Goal: Task Accomplishment & Management: Complete application form

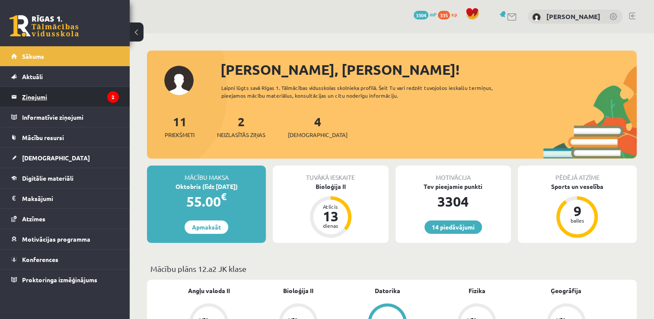
click at [48, 102] on legend "Ziņojumi 2" at bounding box center [70, 97] width 97 height 20
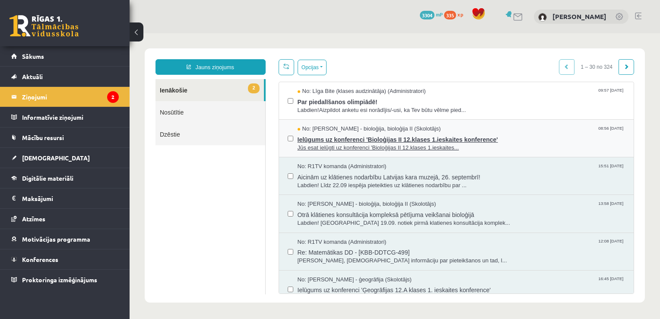
click at [311, 137] on span "Ielūgums uz konferenci 'Bioloģijas II 12.klases 1.ieskaites konference'" at bounding box center [462, 138] width 328 height 11
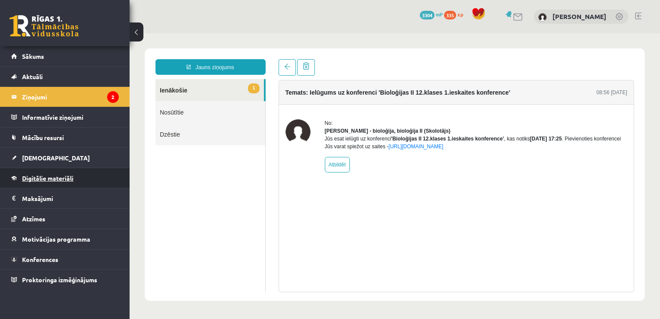
click at [80, 178] on link "Digitālie materiāli" at bounding box center [65, 178] width 108 height 20
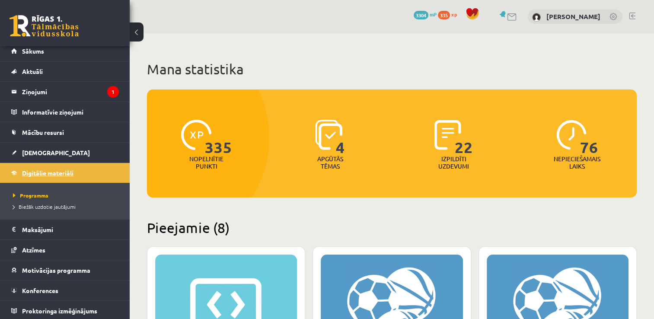
scroll to position [5, 0]
click at [71, 151] on link "[DEMOGRAPHIC_DATA]" at bounding box center [65, 153] width 108 height 20
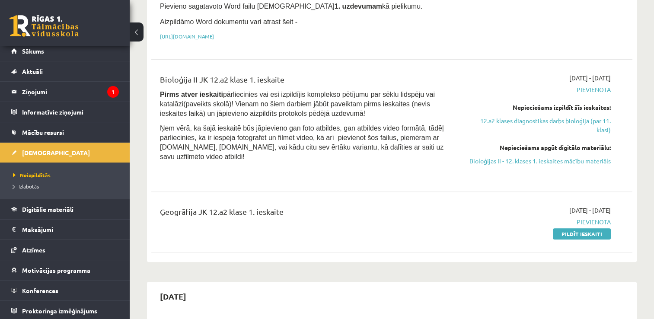
scroll to position [258, 0]
click at [579, 229] on link "Pildīt ieskaiti" at bounding box center [582, 234] width 58 height 11
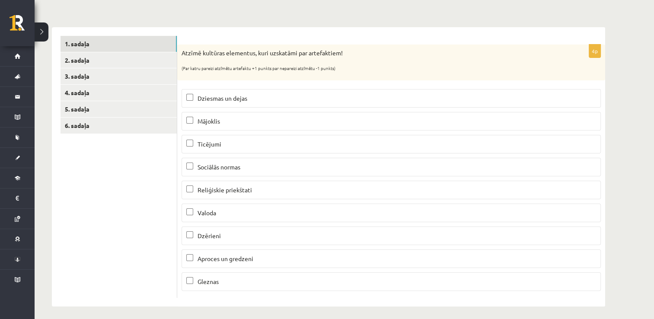
scroll to position [122, 0]
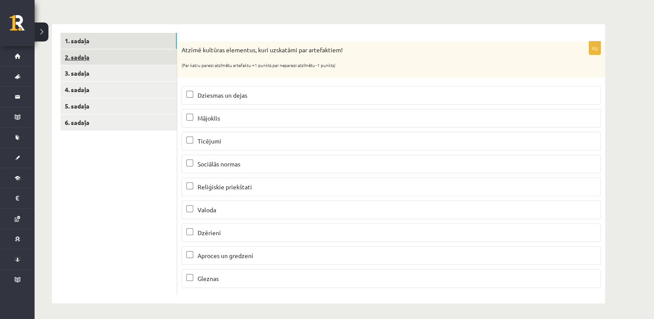
click at [161, 57] on link "2. sadaļa" at bounding box center [119, 57] width 116 height 16
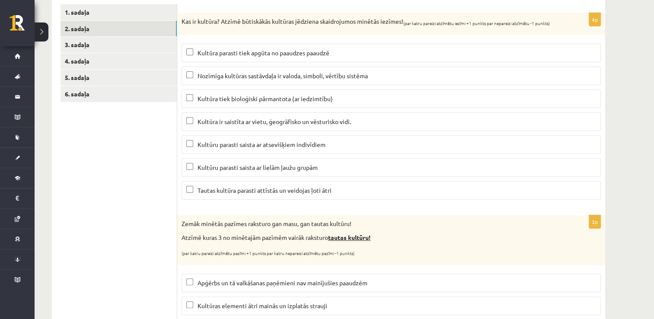
scroll to position [152, 0]
click at [348, 51] on p "Kultūra parasti tiek apgūta no paaudzes paaudzē" at bounding box center [391, 52] width 410 height 9
click at [394, 75] on p "Nozīmīga kultūras sastāvdaļa ir valoda, simboli, vērtību sistēma" at bounding box center [391, 74] width 410 height 9
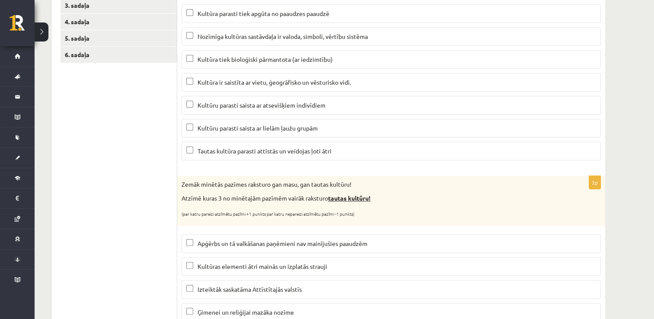
scroll to position [192, 0]
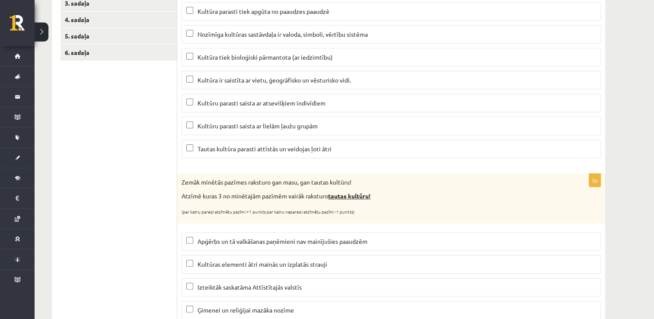
click at [370, 77] on p "Kultūra ir saistīta ar vietu, ģeogrāfisko un vēsturisko vidi." at bounding box center [391, 80] width 410 height 9
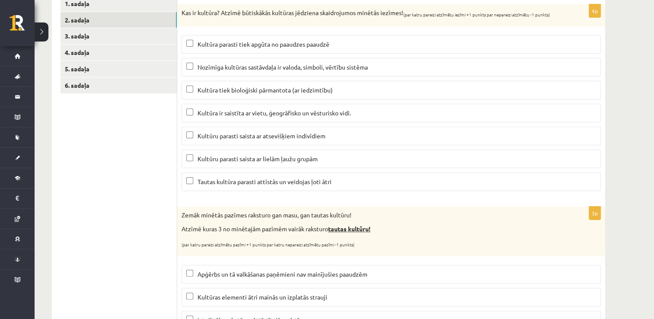
scroll to position [191, 0]
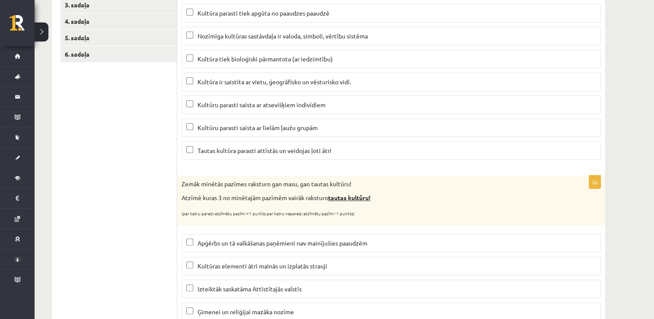
click at [346, 128] on p "Kultūru parasti saista ar lielām ļaužu grupām" at bounding box center [391, 127] width 410 height 9
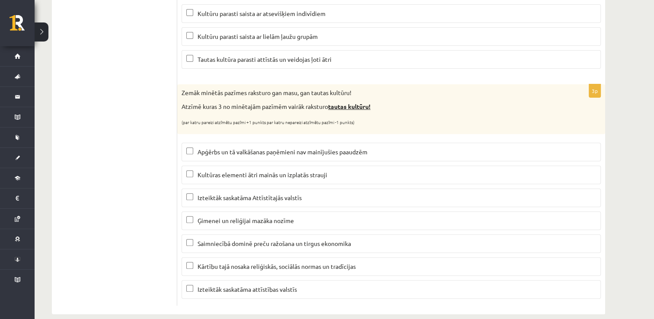
scroll to position [292, 0]
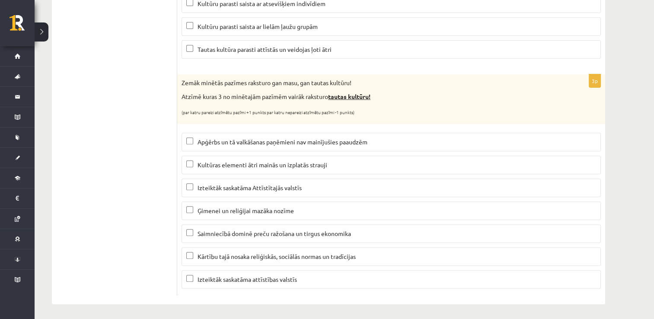
click at [348, 144] on p "Apģērbs un tā valkāšanas paņēmieni nav mainījušies paaudzēm" at bounding box center [391, 141] width 410 height 9
click at [384, 255] on p "Kārtību tajā nosaka reliģiskās, sociālās normas un tradīcijas" at bounding box center [391, 256] width 410 height 9
click at [365, 235] on p "Saimniecībā dominē preču ražošana un tirgus ekonomika" at bounding box center [391, 233] width 410 height 9
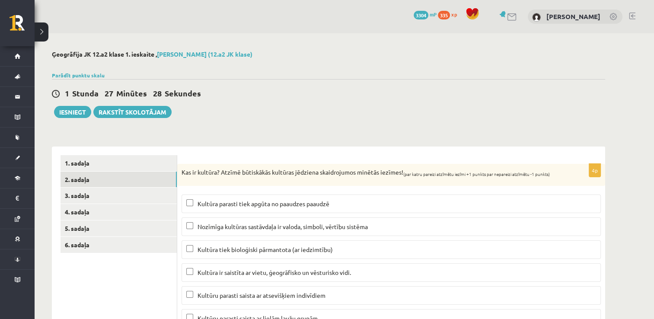
scroll to position [74, 0]
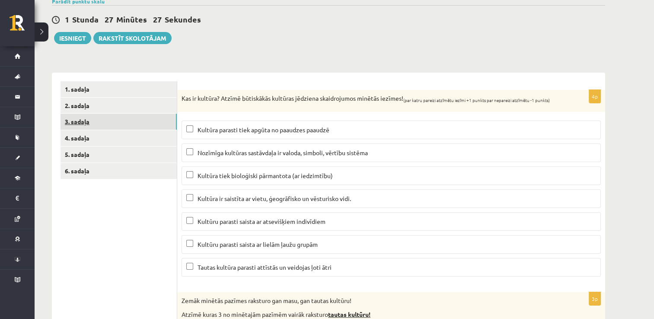
click at [161, 123] on link "3. sadaļa" at bounding box center [119, 122] width 116 height 16
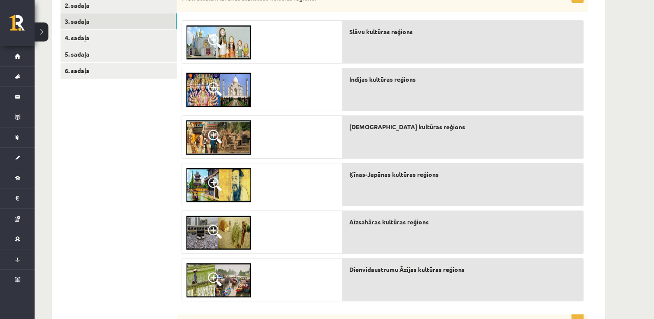
scroll to position [176, 0]
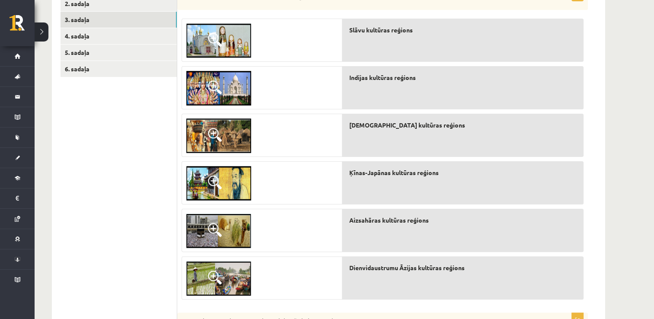
click at [214, 234] on span at bounding box center [215, 230] width 14 height 14
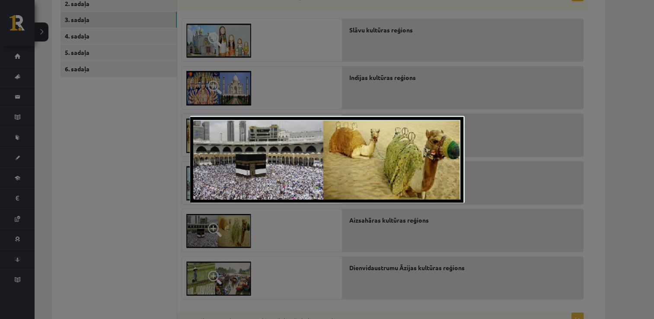
click at [354, 79] on div at bounding box center [327, 159] width 654 height 319
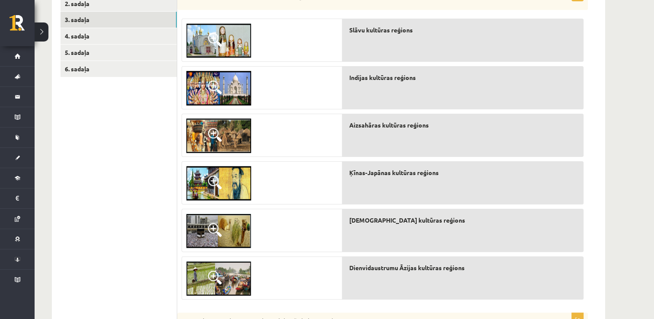
click at [223, 149] on img at bounding box center [218, 135] width 65 height 35
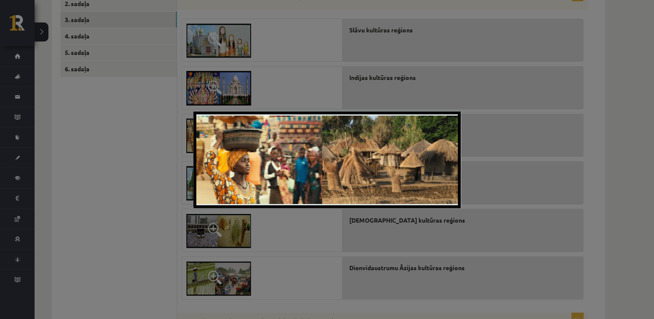
click at [298, 58] on div at bounding box center [327, 159] width 654 height 319
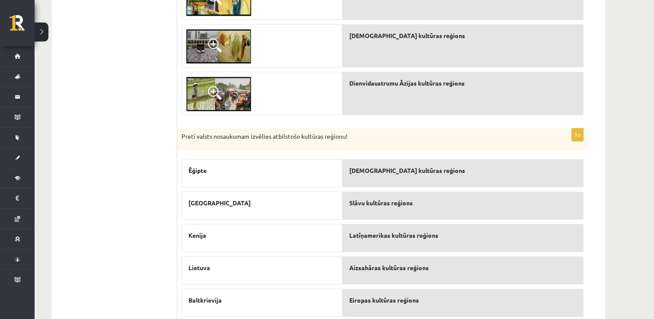
scroll to position [387, 0]
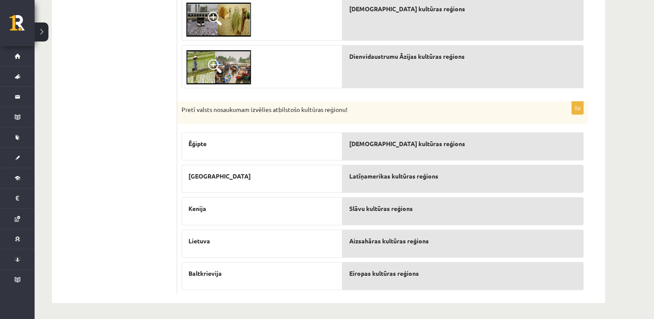
click at [389, 179] on span "Latīņamerikas kultūras reģions" at bounding box center [393, 176] width 89 height 9
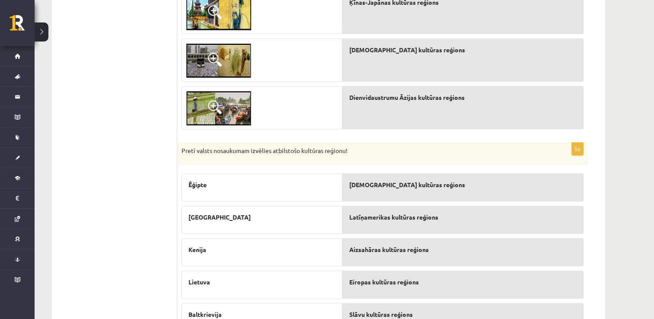
scroll to position [0, 0]
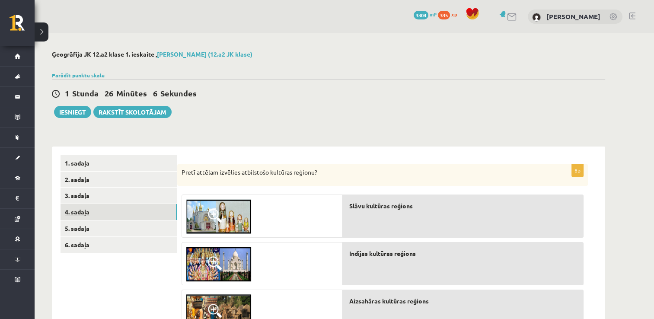
click at [118, 217] on link "4. sadaļa" at bounding box center [119, 212] width 116 height 16
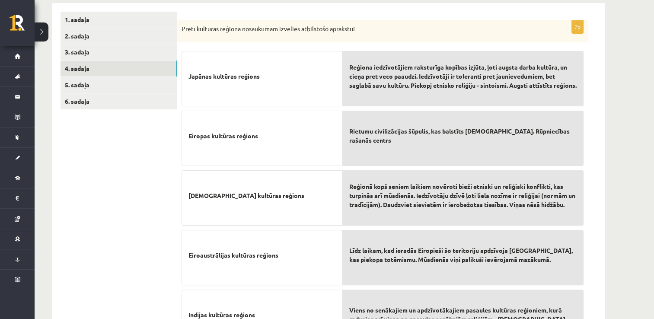
scroll to position [140, 0]
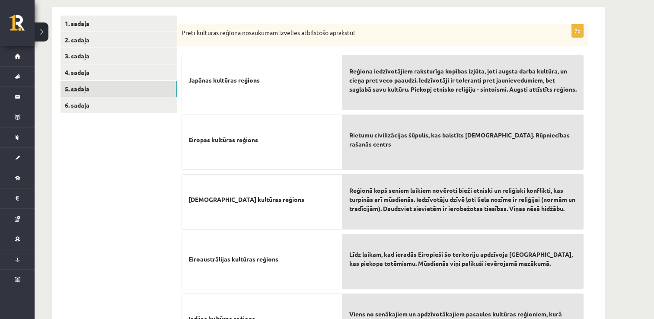
click at [124, 86] on link "5. sadaļa" at bounding box center [119, 89] width 116 height 16
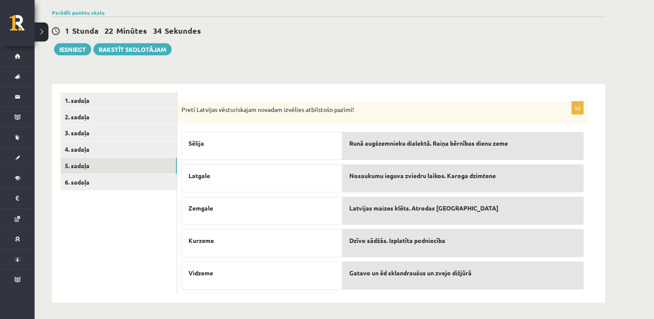
click at [433, 244] on span "Dzīvo sādžās. Izplatīta podniecība" at bounding box center [397, 240] width 96 height 9
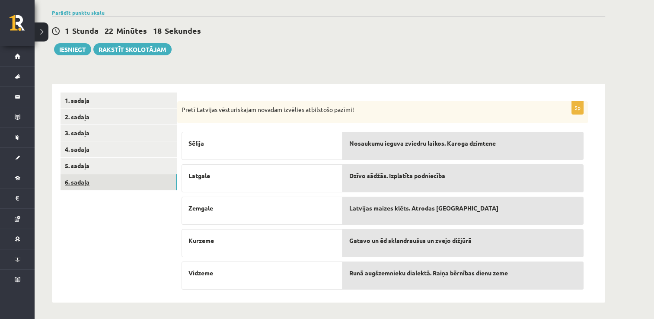
click at [104, 177] on link "6. sadaļa" at bounding box center [119, 182] width 116 height 16
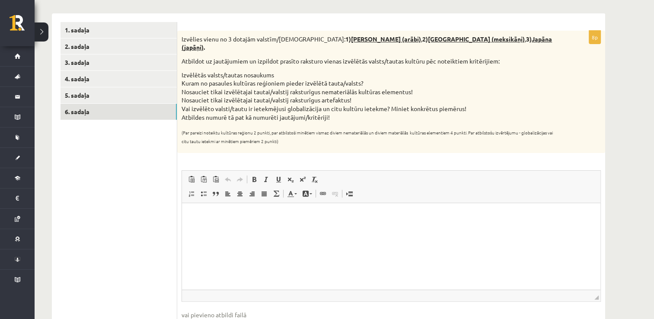
scroll to position [129, 0]
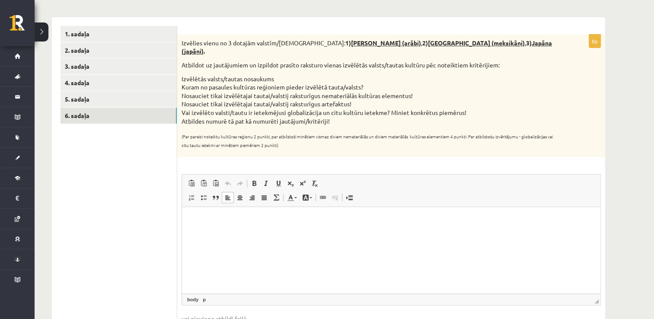
click at [400, 231] on html at bounding box center [391, 220] width 418 height 26
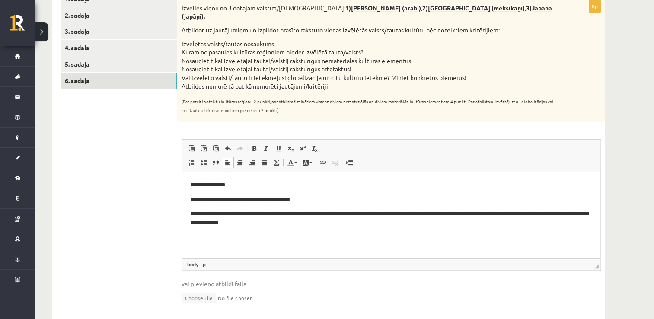
scroll to position [180, 0]
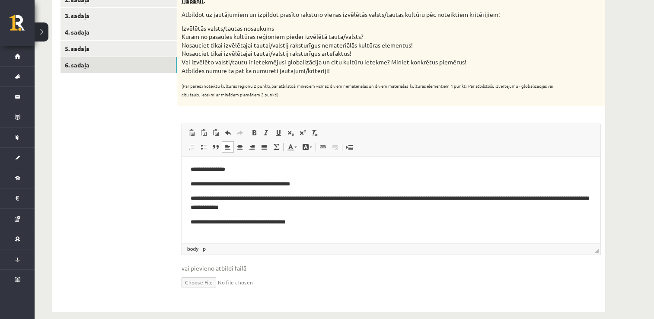
click at [500, 197] on p "**********" at bounding box center [391, 203] width 401 height 18
click at [524, 199] on p "**********" at bounding box center [391, 203] width 401 height 18
click at [451, 209] on p "**********" at bounding box center [391, 203] width 401 height 18
click at [447, 222] on p "**********" at bounding box center [391, 222] width 401 height 9
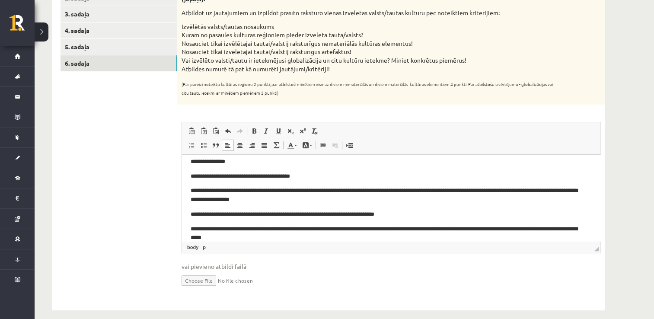
scroll to position [16, 0]
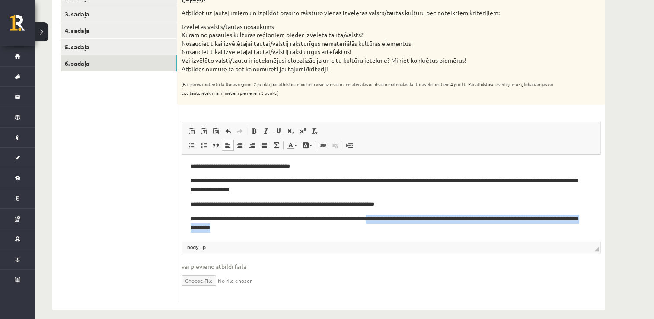
drag, startPoint x: 305, startPoint y: 230, endPoint x: 391, endPoint y: 221, distance: 86.5
click at [391, 221] on p "**********" at bounding box center [388, 224] width 395 height 18
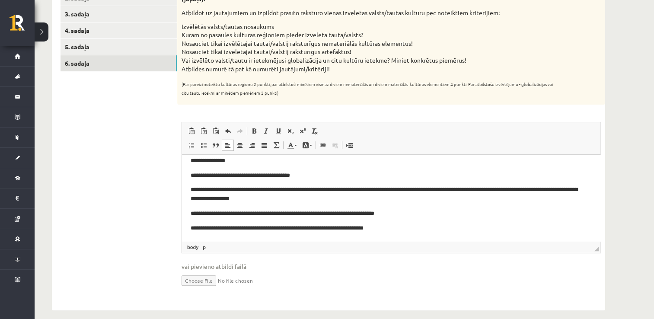
scroll to position [7, 0]
drag, startPoint x: 329, startPoint y: 229, endPoint x: 258, endPoint y: 223, distance: 72.0
click at [258, 223] on body "**********" at bounding box center [391, 194] width 401 height 76
click at [319, 228] on p "**********" at bounding box center [388, 228] width 395 height 9
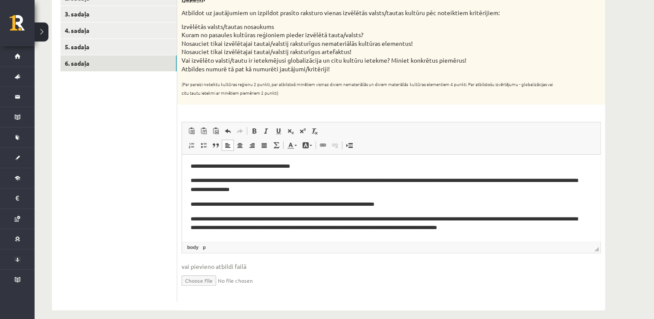
click at [492, 228] on p "**********" at bounding box center [388, 224] width 395 height 18
click at [557, 231] on p "**********" at bounding box center [388, 224] width 395 height 18
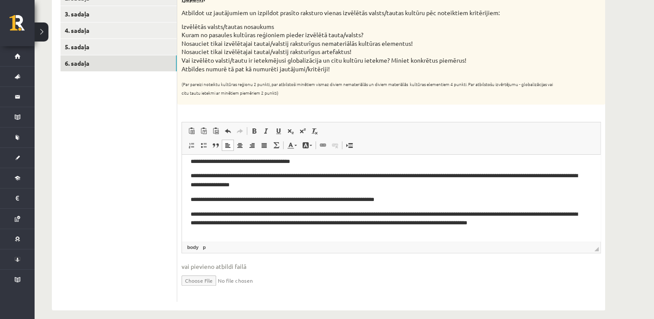
scroll to position [0, 0]
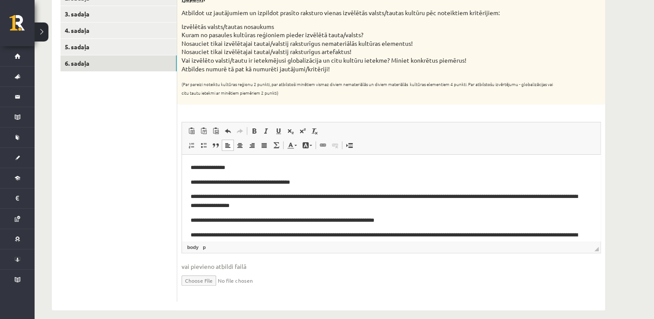
click at [189, 166] on html "**********" at bounding box center [391, 213] width 418 height 117
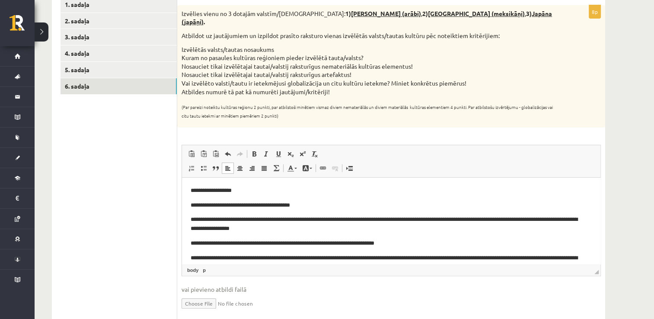
click at [189, 207] on html "**********" at bounding box center [391, 236] width 418 height 117
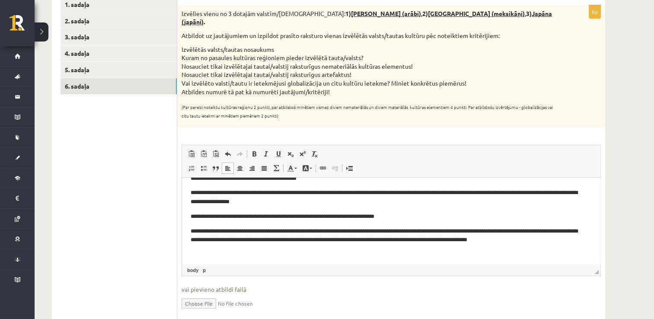
scroll to position [28, 0]
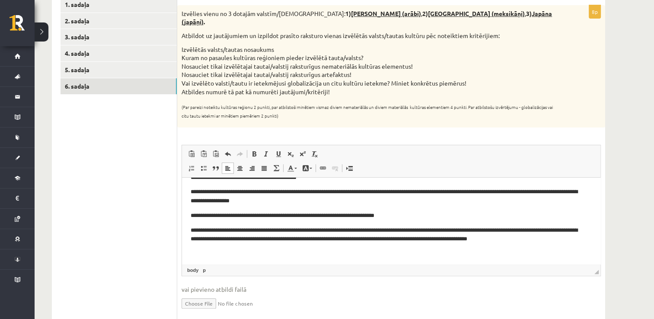
click at [190, 194] on html "**********" at bounding box center [391, 208] width 418 height 117
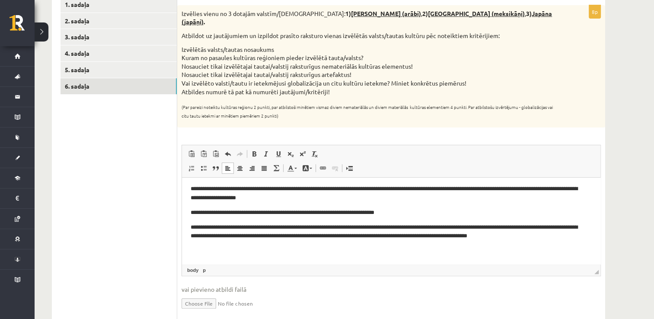
click at [191, 212] on p "**********" at bounding box center [388, 212] width 395 height 9
click at [189, 226] on html "**********" at bounding box center [391, 205] width 418 height 117
click at [248, 213] on p "**********" at bounding box center [388, 212] width 395 height 9
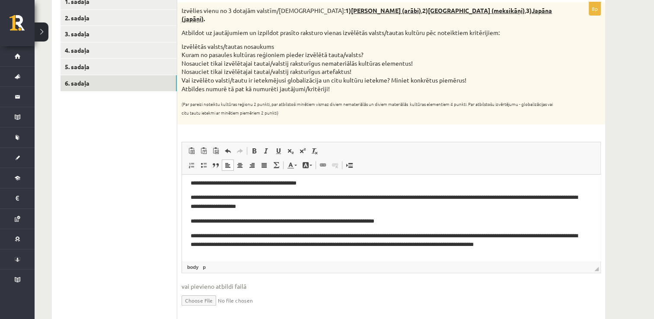
scroll to position [19, 0]
click at [236, 181] on p "**********" at bounding box center [388, 183] width 395 height 9
click at [294, 210] on p "**********" at bounding box center [388, 203] width 395 height 18
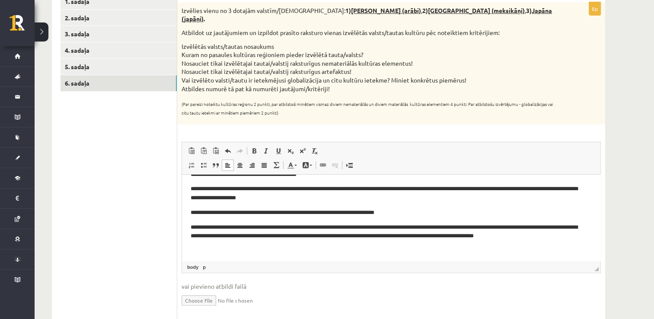
scroll to position [31, 0]
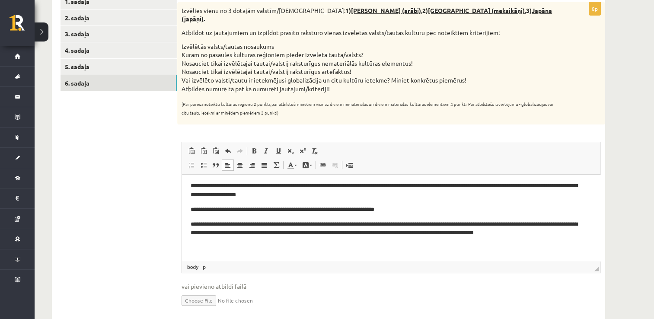
click at [375, 244] on p "Bagātinātā teksta redaktors, wiswyg-editor-user-answer-47024994434720" at bounding box center [391, 247] width 401 height 9
click at [321, 223] on p "**********" at bounding box center [388, 229] width 395 height 18
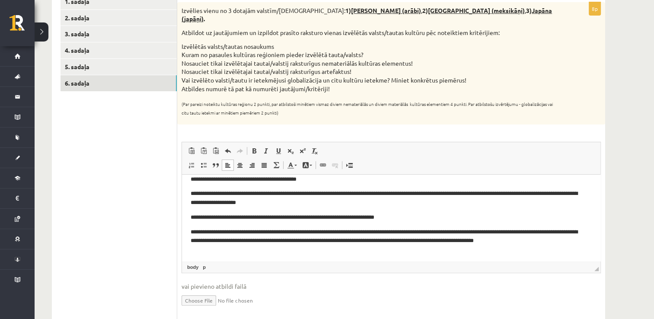
scroll to position [17, 0]
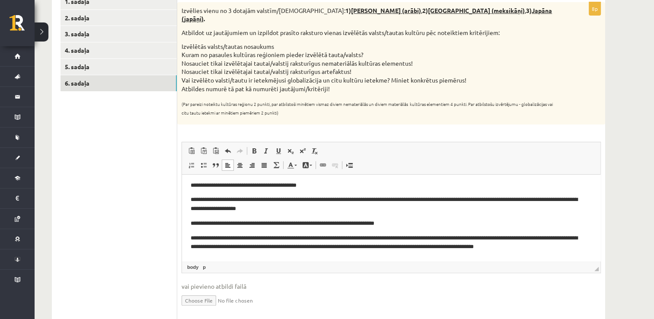
click at [431, 238] on p "**********" at bounding box center [388, 243] width 395 height 18
click at [495, 239] on p "**********" at bounding box center [388, 243] width 395 height 18
click at [529, 238] on p "**********" at bounding box center [388, 243] width 395 height 18
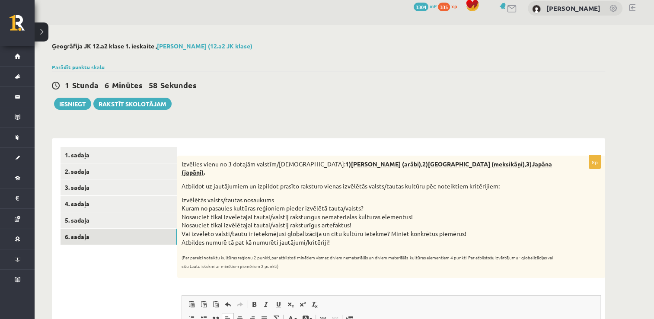
scroll to position [0, 0]
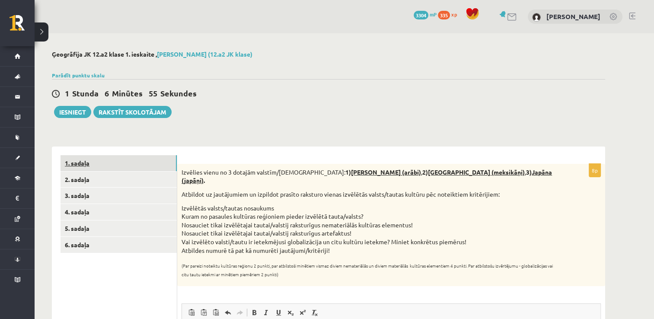
click at [129, 167] on link "1. sadaļa" at bounding box center [119, 163] width 116 height 16
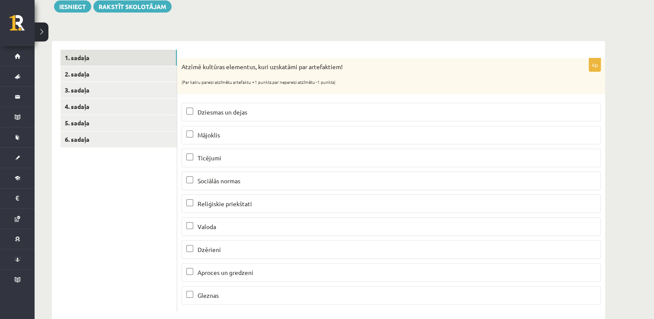
scroll to position [123, 0]
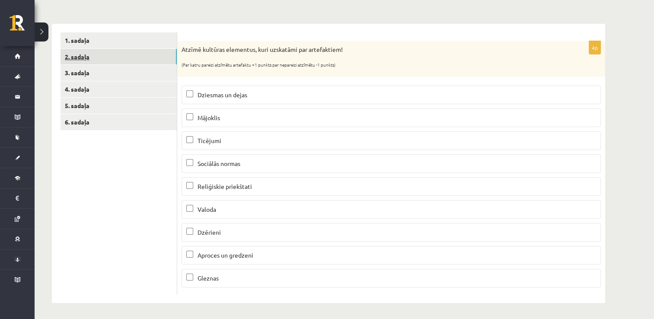
click at [156, 56] on link "2. sadaļa" at bounding box center [119, 57] width 116 height 16
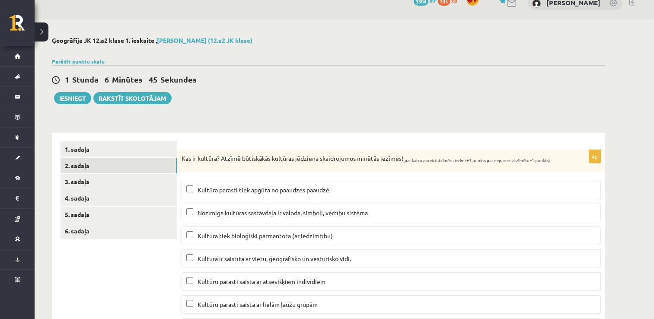
scroll to position [11, 0]
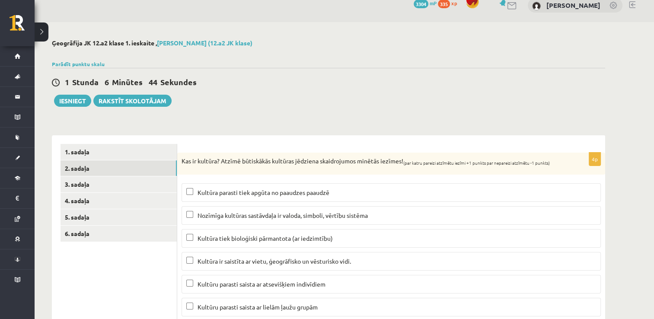
click at [81, 60] on div "Parādīt punktu skalu Atzīme No Līdz 1 0 8 2 9 12 3 13 16 4 17 20 5 21 25 6 26 2…" at bounding box center [328, 64] width 553 height 8
click at [82, 63] on link "Parādīt punktu skalu" at bounding box center [78, 64] width 53 height 7
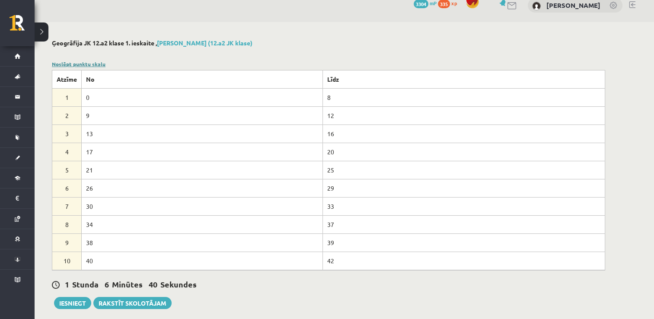
click at [90, 63] on link "Noslēpt punktu skalu" at bounding box center [79, 64] width 54 height 7
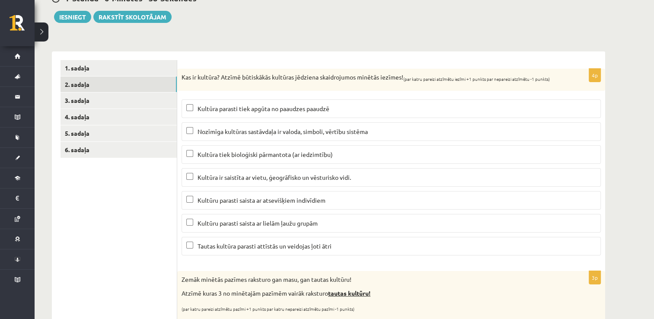
scroll to position [96, 0]
click at [112, 99] on link "3. sadaļa" at bounding box center [119, 100] width 116 height 16
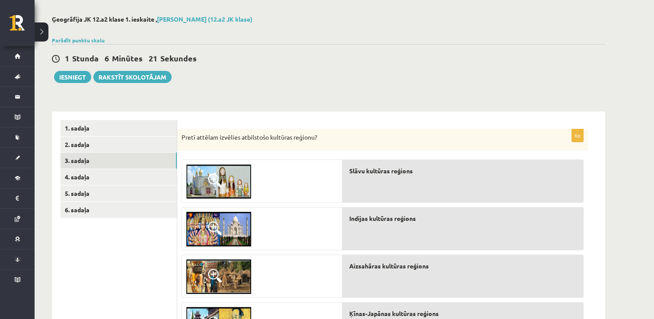
scroll to position [30, 0]
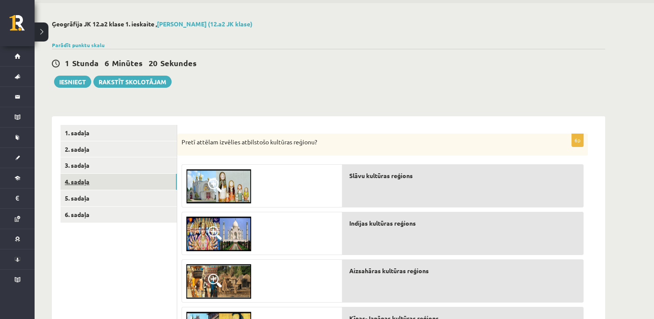
click at [143, 185] on link "4. sadaļa" at bounding box center [119, 182] width 116 height 16
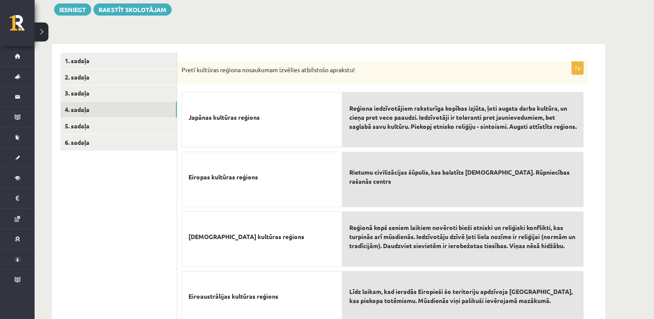
scroll to position [108, 0]
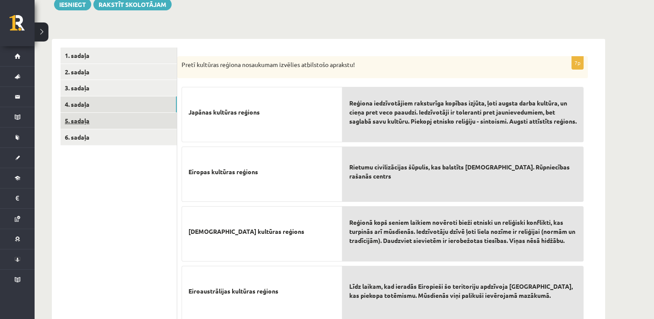
click at [119, 119] on link "5. sadaļa" at bounding box center [119, 121] width 116 height 16
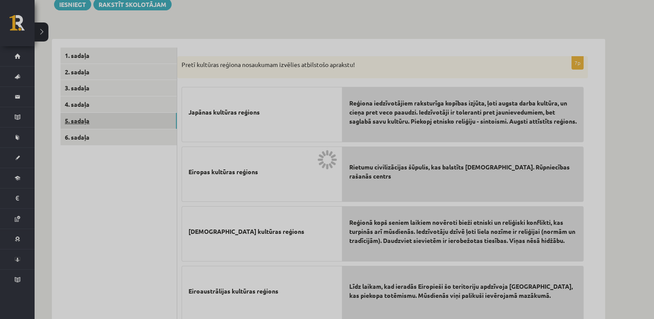
scroll to position [63, 0]
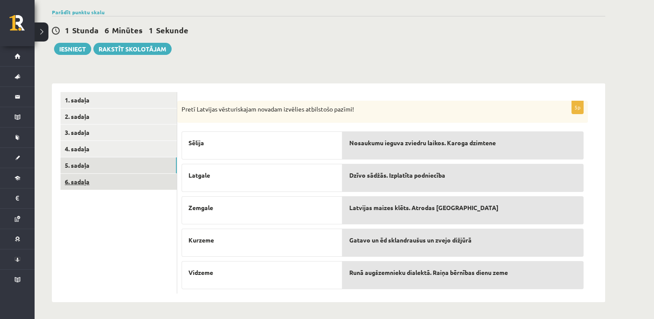
click at [137, 178] on link "6. sadaļa" at bounding box center [119, 182] width 116 height 16
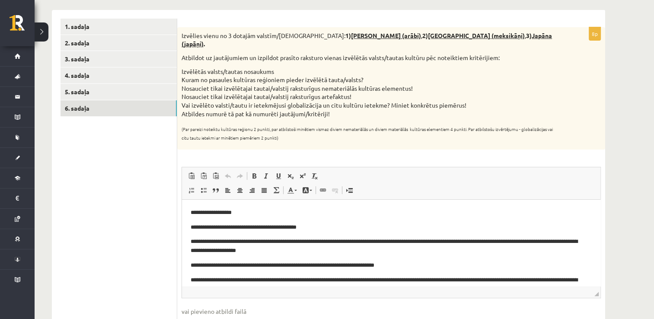
scroll to position [0, 0]
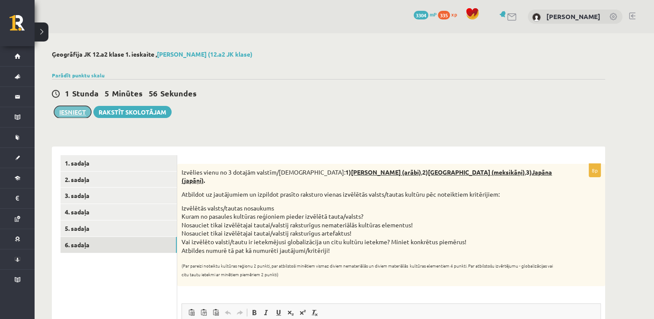
click at [73, 110] on button "Iesniegt" at bounding box center [72, 112] width 37 height 12
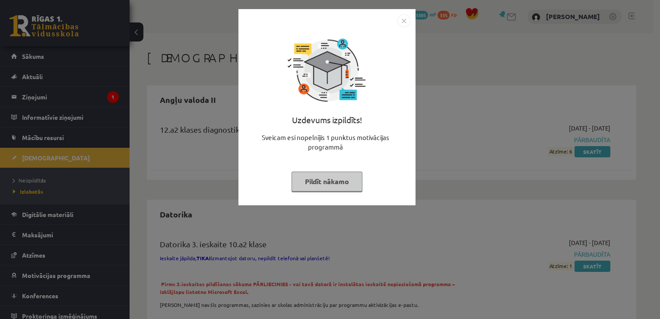
click at [330, 178] on button "Pildīt nākamo" at bounding box center [327, 182] width 71 height 20
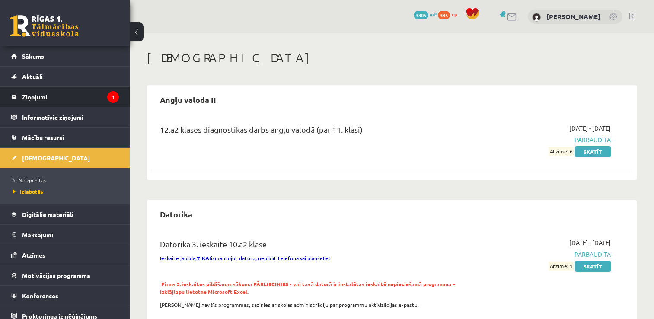
click at [88, 95] on legend "Ziņojumi 1" at bounding box center [70, 97] width 97 height 20
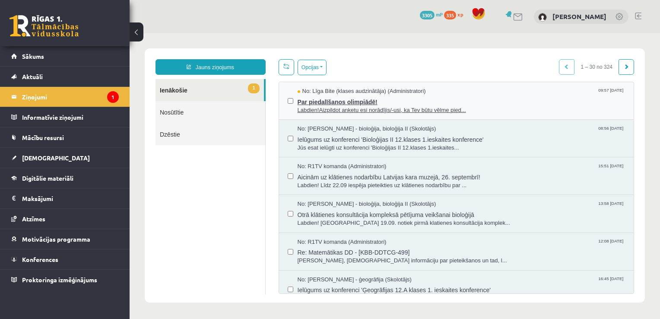
click at [413, 108] on span "Labdien!Aizpildot anketu esi norādījis/-usi, ka Tev būtu vēlme pied..." at bounding box center [462, 110] width 328 height 8
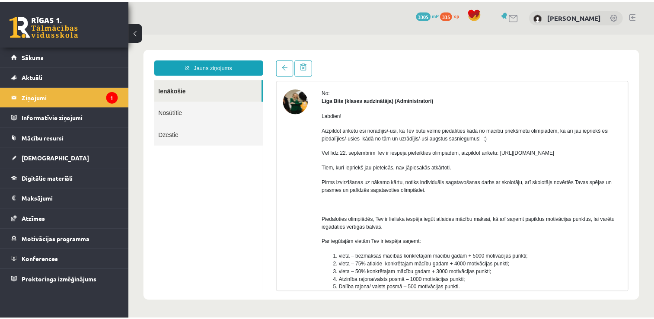
scroll to position [30, 0]
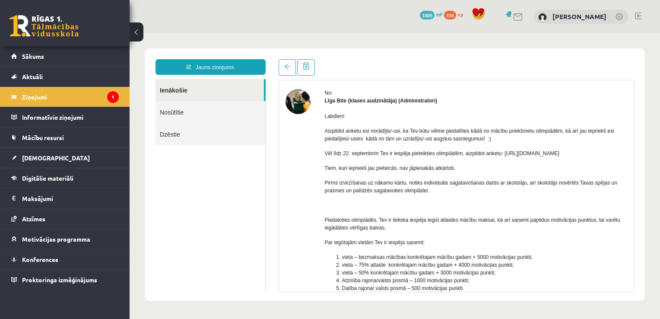
drag, startPoint x: 503, startPoint y: 153, endPoint x: 605, endPoint y: 155, distance: 101.6
click at [605, 155] on p "Vēl līdz 22. septembrim Tev ir iespēja pieteikties olimpiādēm, aizpildot anketu…" at bounding box center [476, 154] width 303 height 8
copy p "https://forms.gle/AoQ4oAyfzkCsFbVo6"
click at [88, 151] on link "[DEMOGRAPHIC_DATA]" at bounding box center [65, 158] width 108 height 20
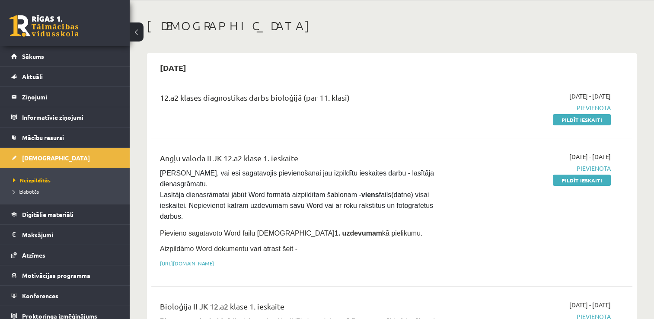
scroll to position [31, 0]
click at [581, 120] on link "Pildīt ieskaiti" at bounding box center [582, 120] width 58 height 11
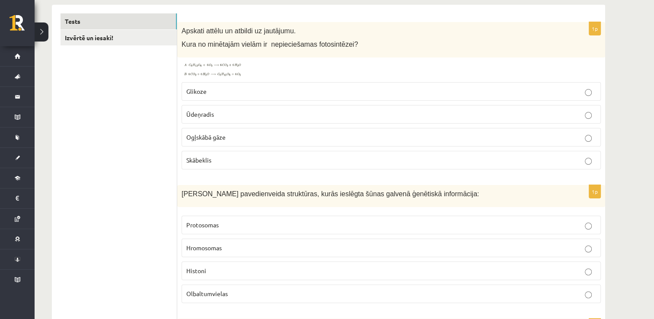
scroll to position [141, 0]
click at [224, 67] on img at bounding box center [214, 70] width 65 height 16
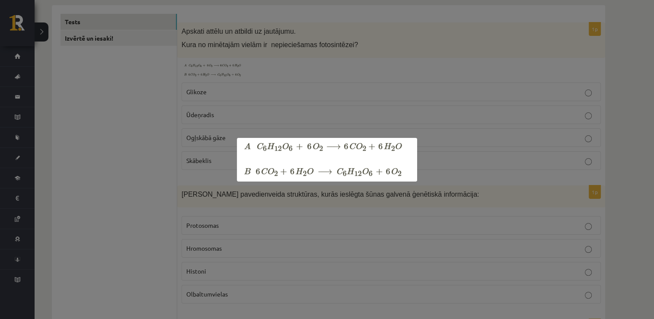
click at [368, 68] on div at bounding box center [327, 159] width 654 height 319
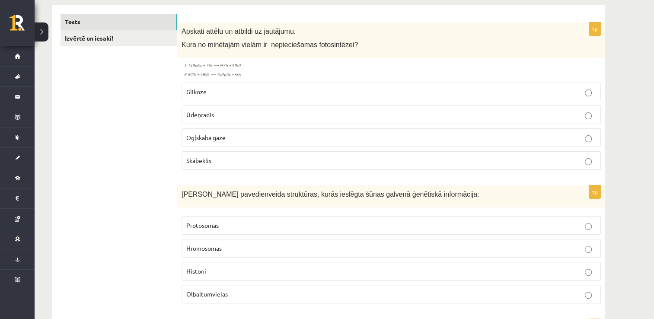
click at [232, 136] on p "Ogļskābā gāze" at bounding box center [391, 137] width 410 height 9
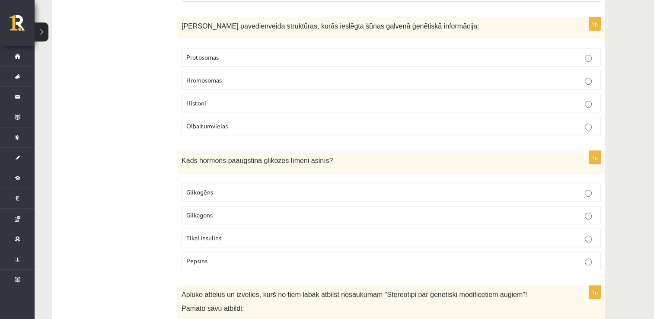
scroll to position [310, 0]
click at [299, 76] on p "Hromosomas" at bounding box center [391, 79] width 410 height 9
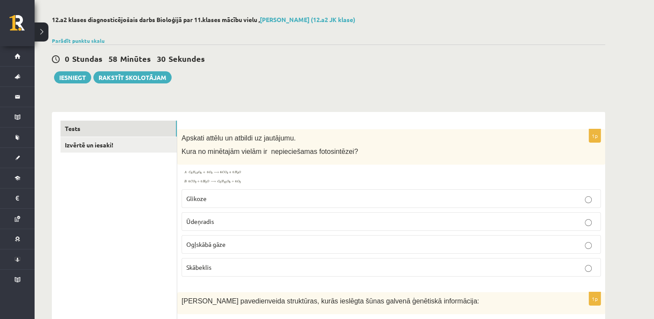
scroll to position [0, 0]
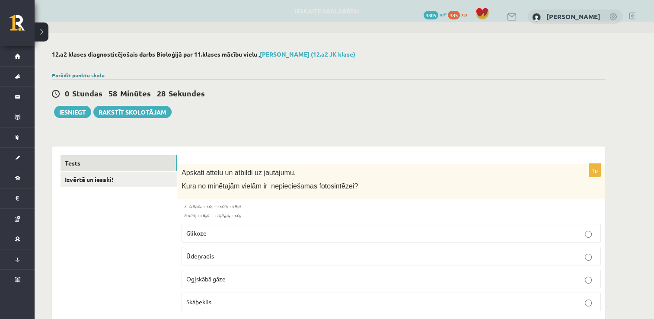
click at [93, 76] on link "Parādīt punktu skalu" at bounding box center [78, 75] width 53 height 7
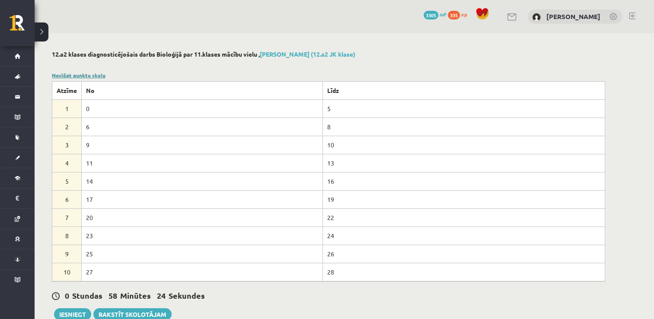
click at [71, 73] on link "Noslēpt punktu skalu" at bounding box center [79, 75] width 54 height 7
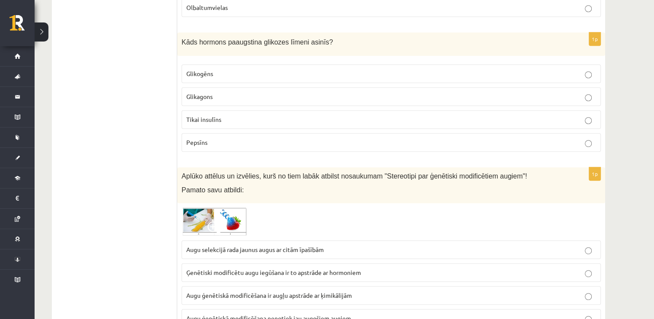
scroll to position [429, 0]
click at [239, 75] on p "Glikogēns" at bounding box center [391, 72] width 410 height 9
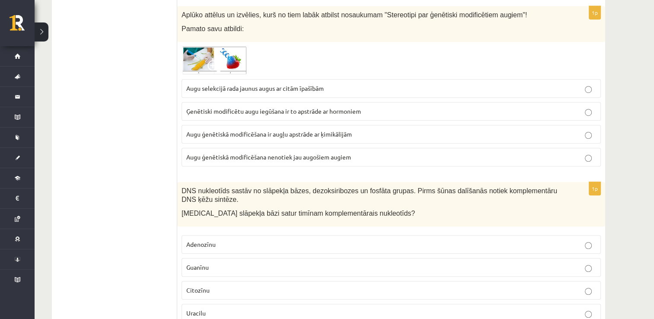
scroll to position [589, 0]
click at [213, 61] on span at bounding box center [214, 68] width 14 height 14
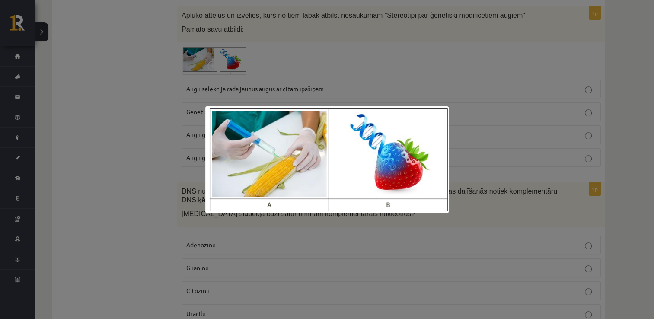
click at [321, 63] on div at bounding box center [327, 159] width 654 height 319
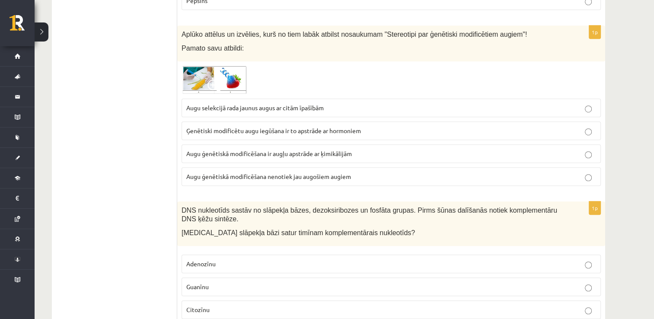
scroll to position [570, 0]
click at [338, 108] on p "Augu selekcijā rada jaunus augus ar citām īpašībām" at bounding box center [391, 107] width 410 height 9
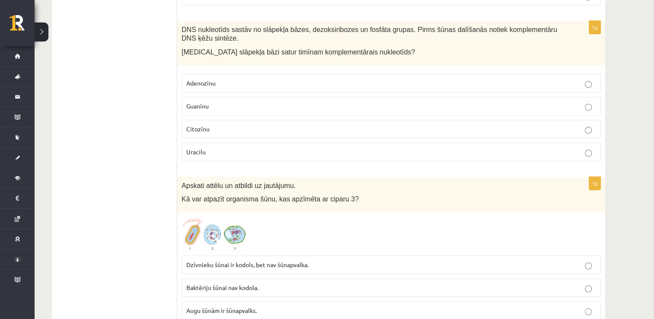
scroll to position [752, 0]
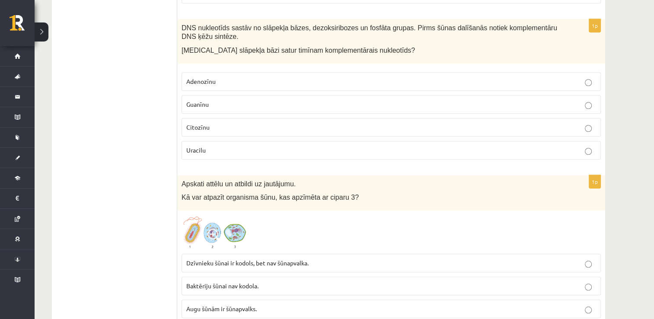
click at [265, 82] on p "Adenozīnu" at bounding box center [391, 81] width 410 height 9
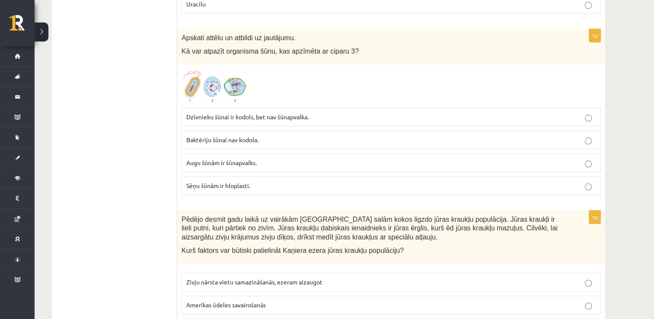
scroll to position [913, 0]
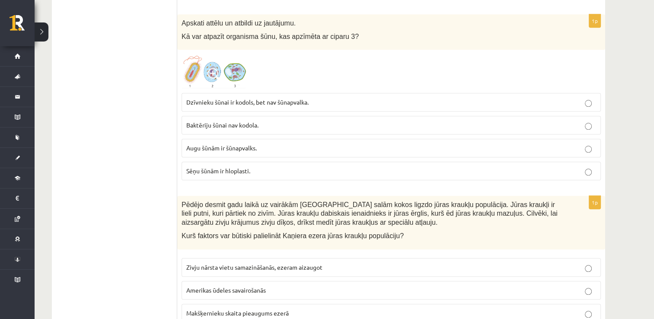
click at [219, 72] on span at bounding box center [214, 75] width 14 height 14
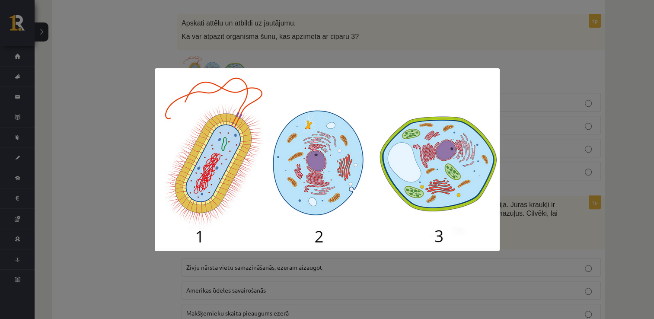
click at [441, 25] on div at bounding box center [327, 159] width 654 height 319
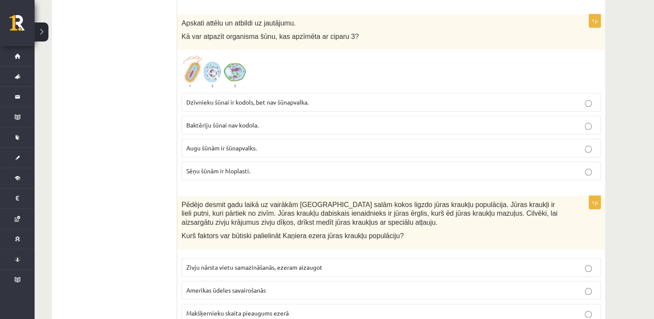
click at [265, 166] on p "Sēņu šūnām ir hloplasti." at bounding box center [391, 170] width 410 height 9
click at [231, 65] on img at bounding box center [214, 71] width 65 height 35
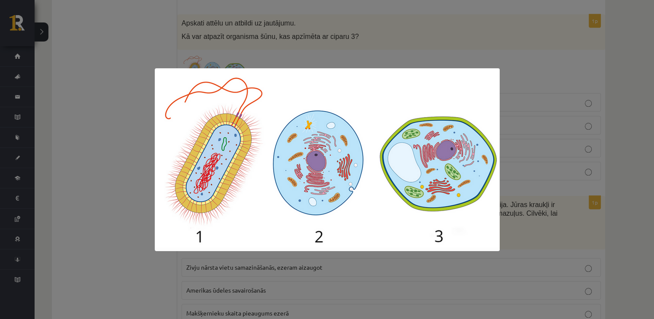
click at [402, 29] on div at bounding box center [327, 159] width 654 height 319
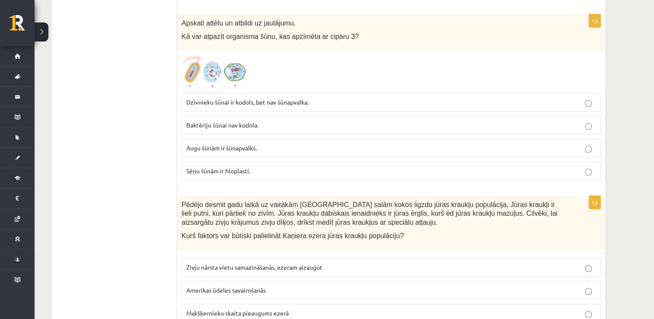
click at [271, 146] on p "Augu šūnām ir šūnapvalks." at bounding box center [391, 147] width 410 height 9
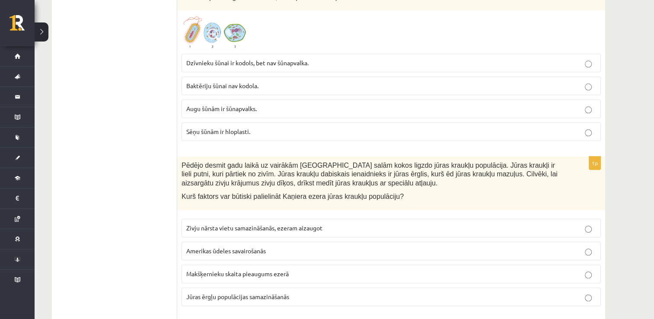
scroll to position [951, 0]
click at [241, 29] on img at bounding box center [214, 33] width 65 height 35
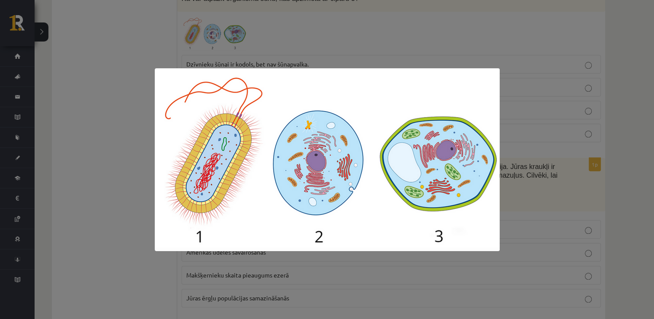
click at [437, 32] on div at bounding box center [327, 159] width 654 height 319
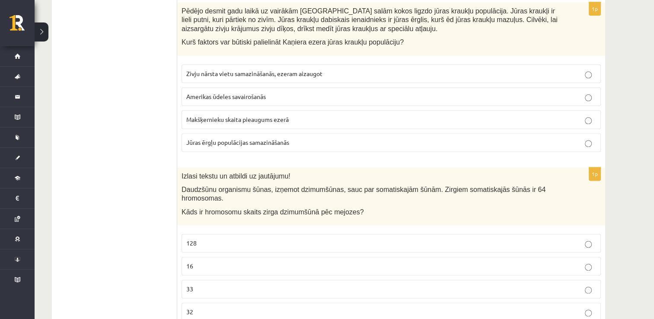
scroll to position [1106, 0]
click at [310, 138] on p "Jūras ērgļu populācijas samazināšanās" at bounding box center [391, 142] width 410 height 9
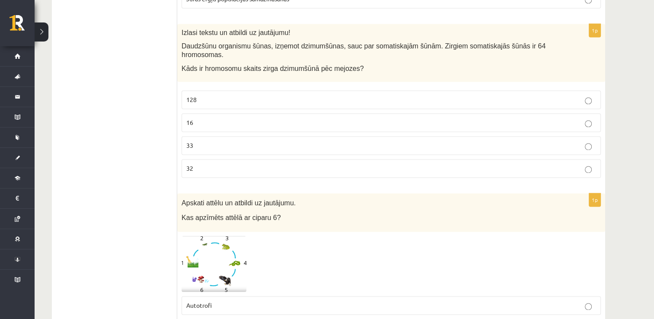
scroll to position [1249, 0]
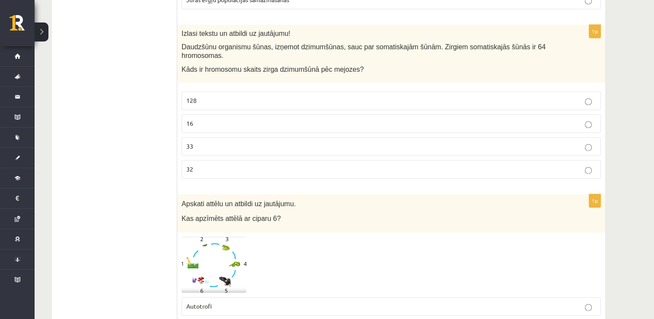
click at [311, 165] on p "32" at bounding box center [391, 169] width 410 height 9
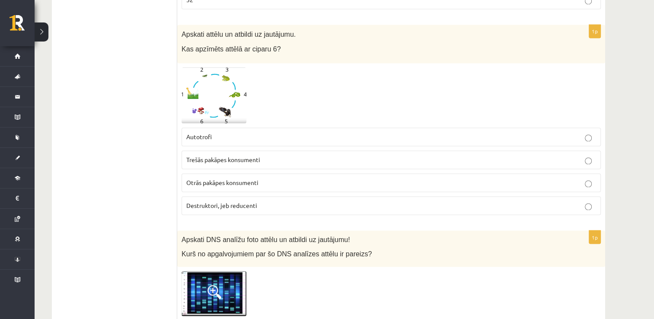
scroll to position [1416, 0]
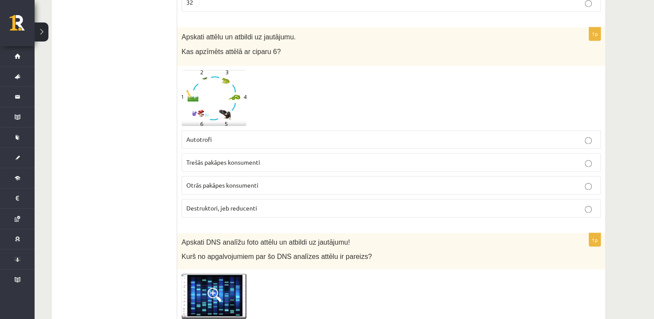
click at [230, 90] on img at bounding box center [214, 98] width 65 height 56
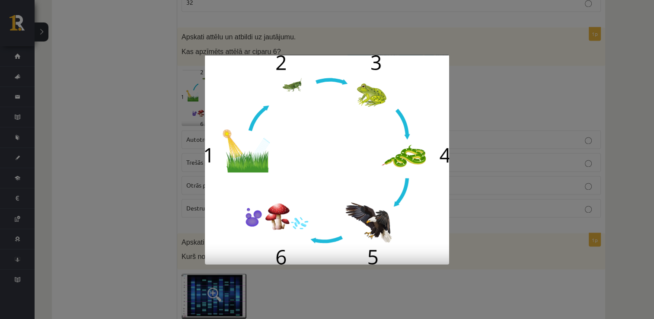
click at [501, 69] on div at bounding box center [327, 159] width 654 height 319
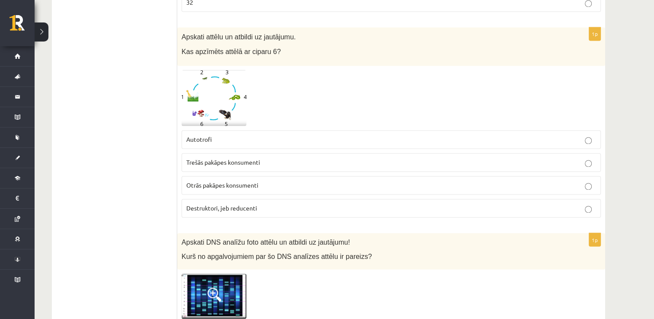
click at [272, 204] on p "Destruktori, jeb reducenti" at bounding box center [391, 208] width 410 height 9
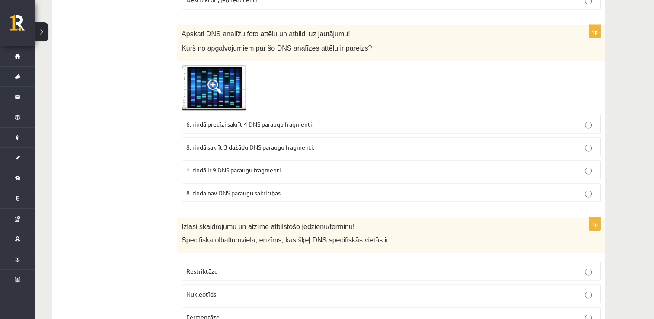
scroll to position [1623, 0]
click at [234, 66] on img at bounding box center [214, 88] width 65 height 45
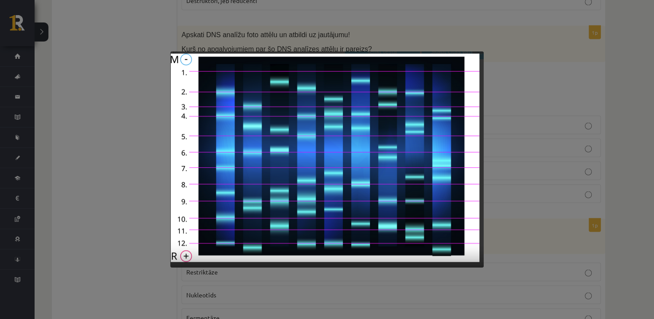
click at [453, 31] on div at bounding box center [327, 159] width 654 height 319
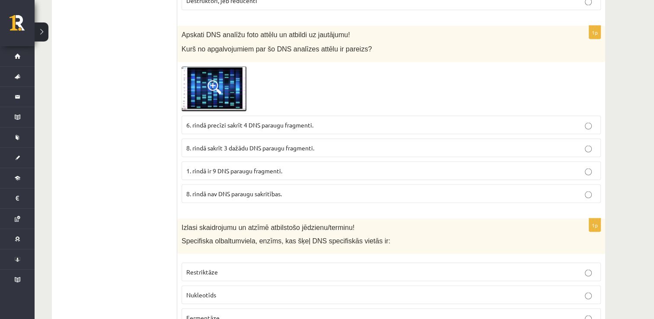
click at [230, 68] on img at bounding box center [214, 88] width 65 height 45
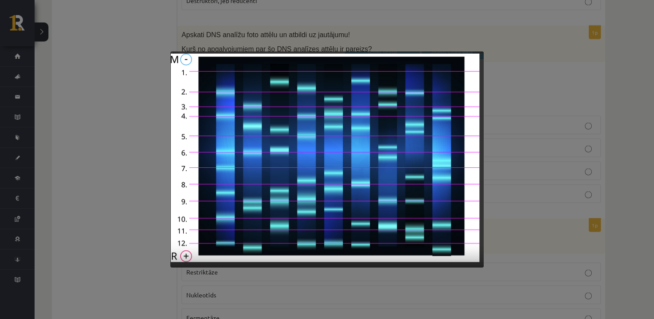
click at [516, 60] on div at bounding box center [327, 159] width 654 height 319
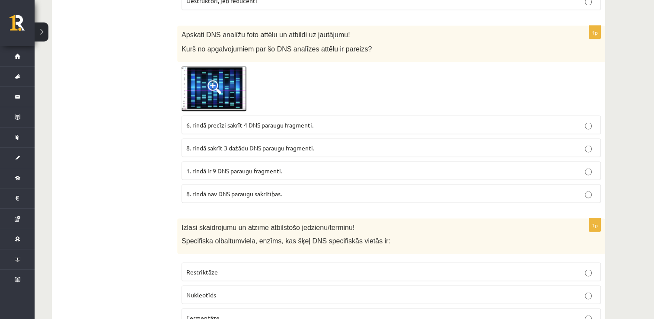
click at [230, 75] on img at bounding box center [214, 88] width 65 height 45
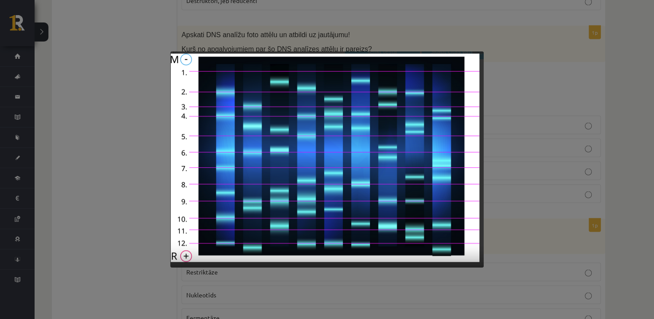
click at [513, 70] on div at bounding box center [327, 159] width 654 height 319
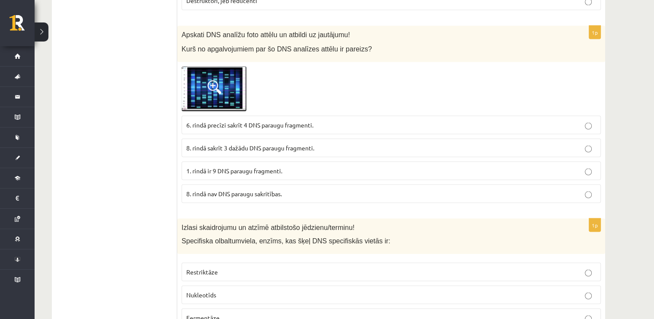
click at [228, 70] on img at bounding box center [214, 88] width 65 height 45
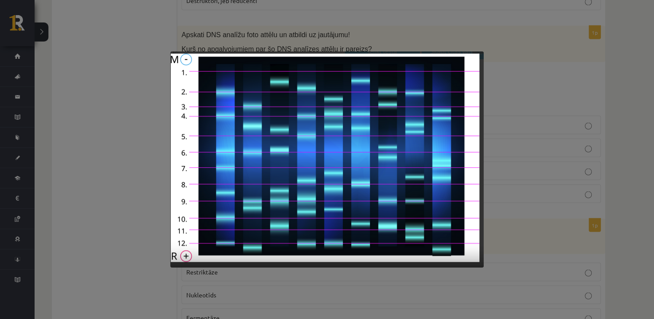
click at [384, 32] on div at bounding box center [327, 159] width 654 height 319
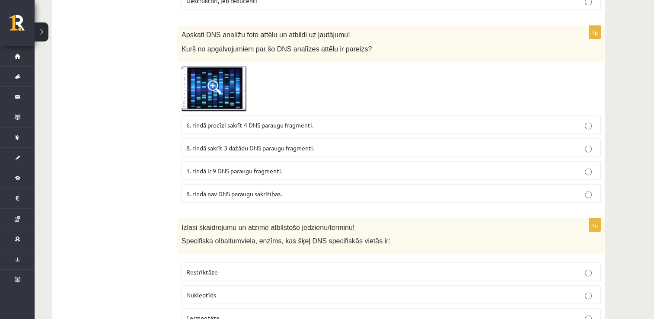
click at [266, 189] on span "8. rindā nav DNS paraugu sakritības." at bounding box center [234, 193] width 96 height 8
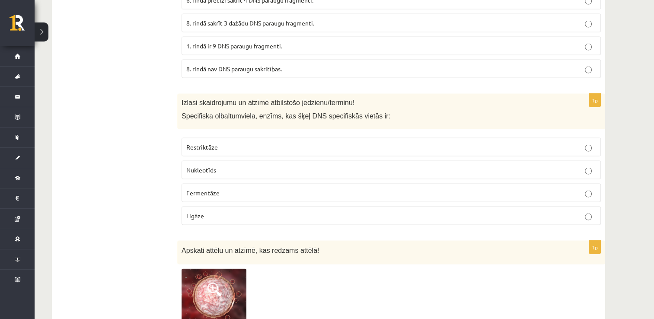
scroll to position [1793, 0]
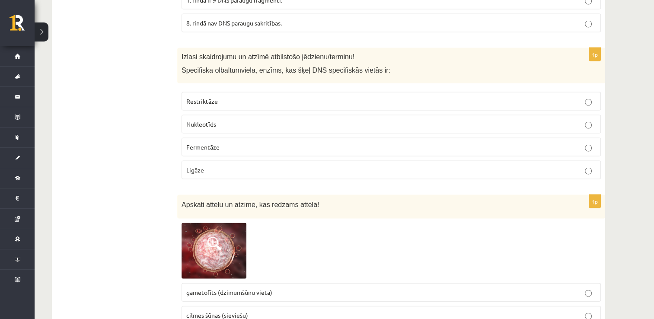
click at [236, 97] on p "Restriktāze" at bounding box center [391, 101] width 410 height 9
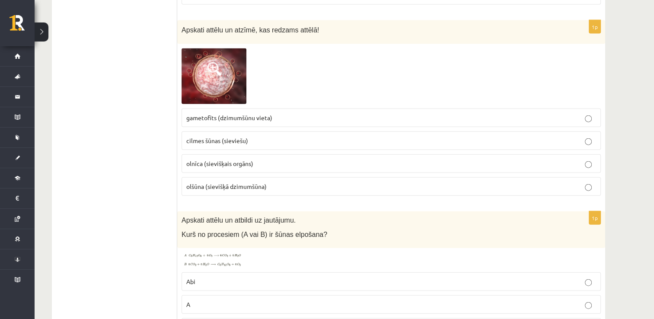
scroll to position [1971, 0]
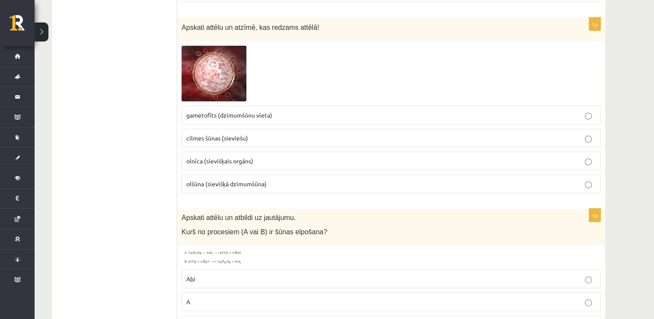
click at [218, 58] on img at bounding box center [214, 74] width 65 height 56
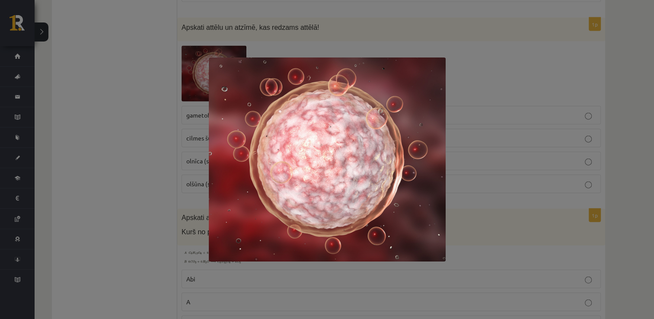
click at [350, 49] on div at bounding box center [327, 159] width 654 height 319
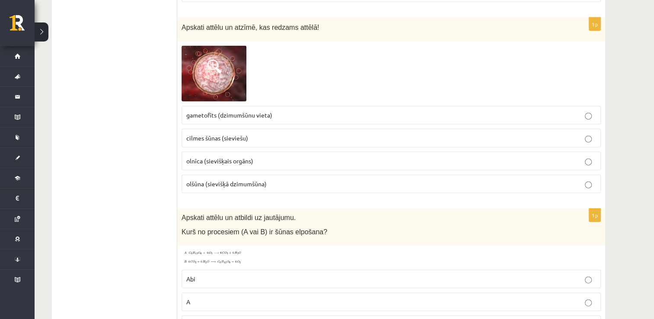
click at [280, 179] on p "olšūna (sievišķā dzimumšūna)" at bounding box center [391, 183] width 410 height 9
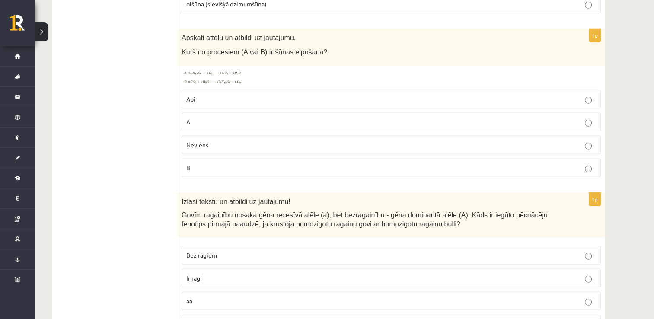
scroll to position [2149, 0]
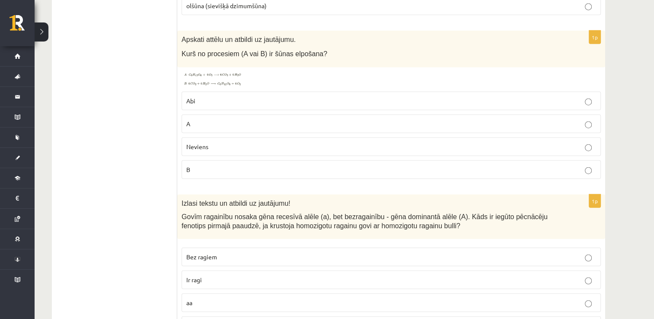
click at [226, 72] on img at bounding box center [214, 80] width 65 height 16
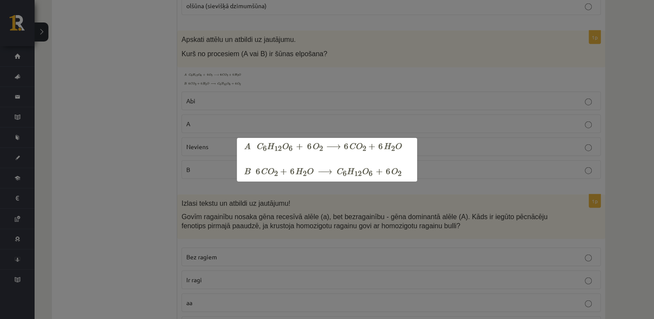
click at [341, 84] on div at bounding box center [327, 159] width 654 height 319
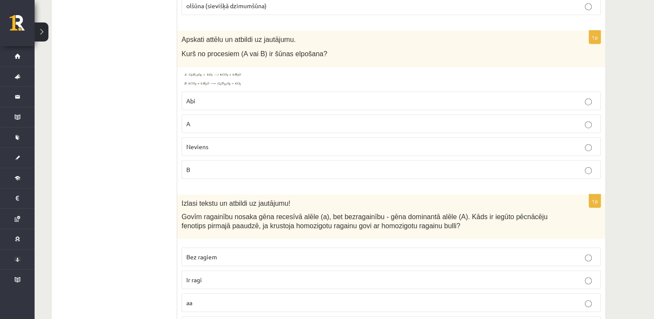
click at [234, 137] on label "Neviens" at bounding box center [391, 146] width 419 height 19
click at [213, 160] on label "B" at bounding box center [391, 169] width 419 height 19
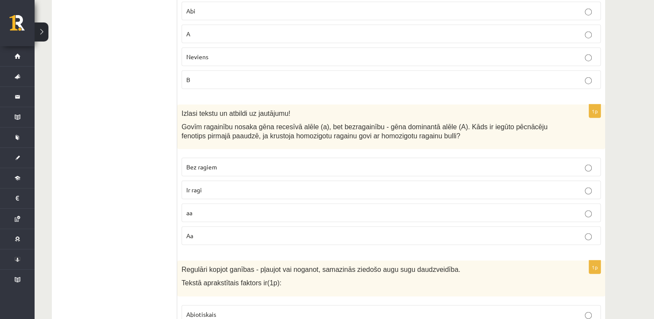
scroll to position [2152, 0]
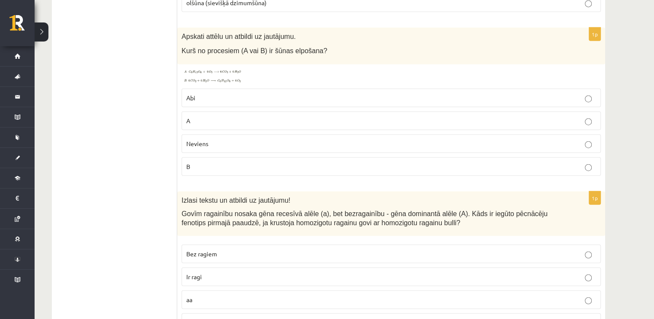
click at [212, 139] on p "Neviens" at bounding box center [391, 143] width 410 height 9
click at [217, 93] on p "Abi" at bounding box center [391, 97] width 410 height 9
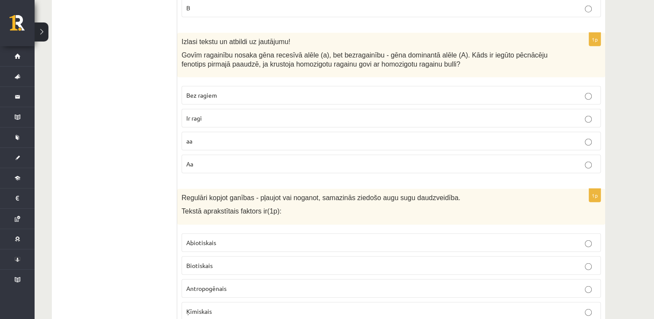
scroll to position [2309, 0]
click at [213, 137] on p "aa" at bounding box center [391, 141] width 410 height 9
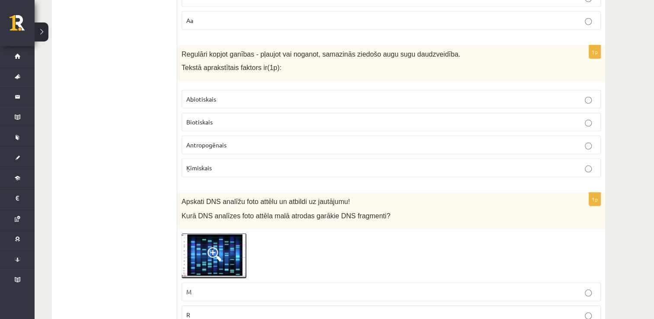
scroll to position [2454, 0]
click at [235, 140] on p "Antropogēnais" at bounding box center [391, 144] width 410 height 9
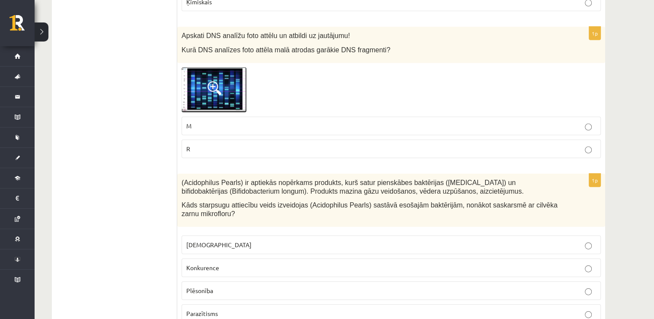
scroll to position [2619, 0]
click at [234, 68] on img at bounding box center [214, 90] width 65 height 45
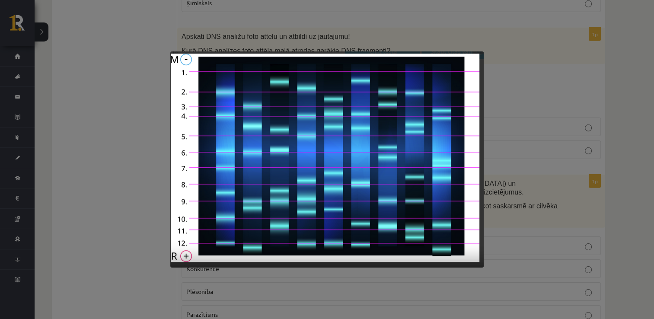
click at [392, 32] on div at bounding box center [327, 159] width 654 height 319
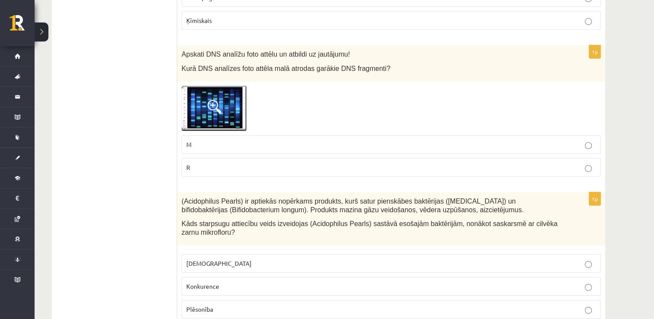
scroll to position [2602, 0]
click at [213, 99] on span at bounding box center [214, 106] width 14 height 14
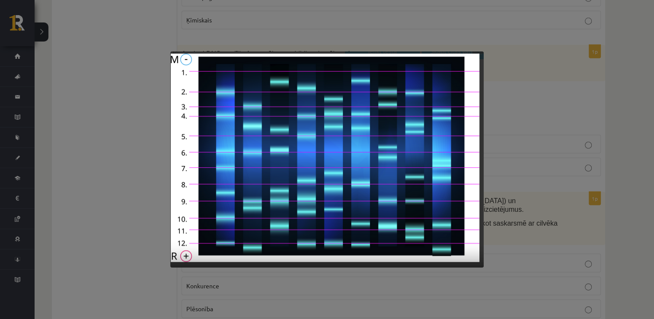
click at [392, 22] on div at bounding box center [327, 159] width 654 height 319
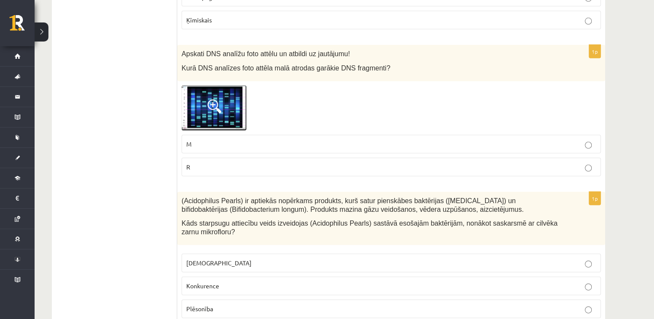
click at [249, 140] on p "M" at bounding box center [391, 144] width 410 height 9
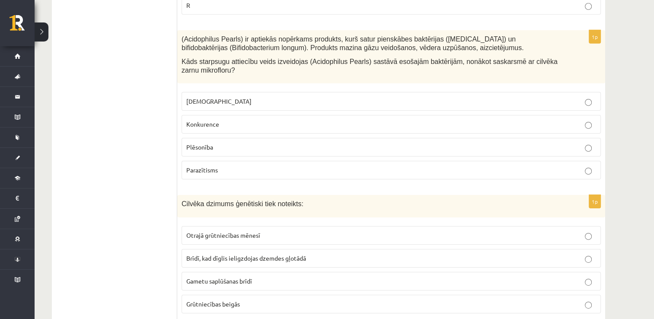
scroll to position [2764, 0]
click at [223, 115] on label "Konkurence" at bounding box center [391, 124] width 419 height 19
click at [244, 142] on p "Plēsonība" at bounding box center [391, 146] width 410 height 9
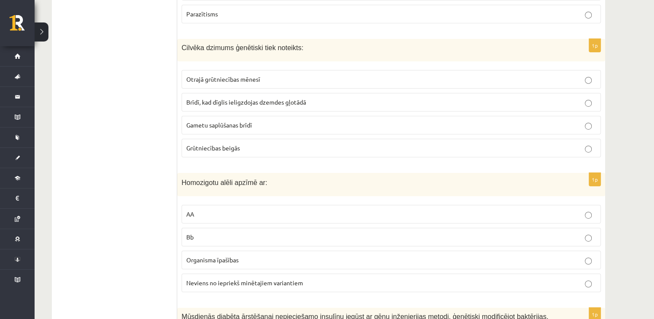
scroll to position [2923, 0]
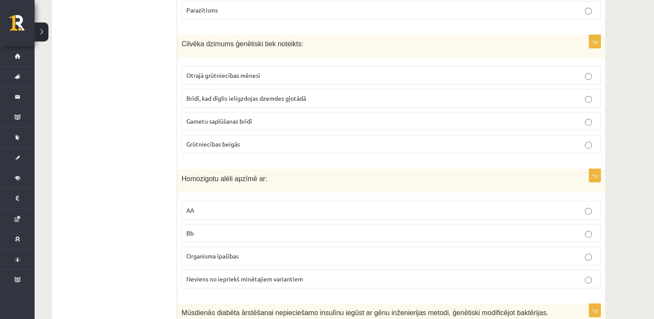
click at [262, 117] on p "Gametu saplūšanas brīdī" at bounding box center [391, 121] width 410 height 9
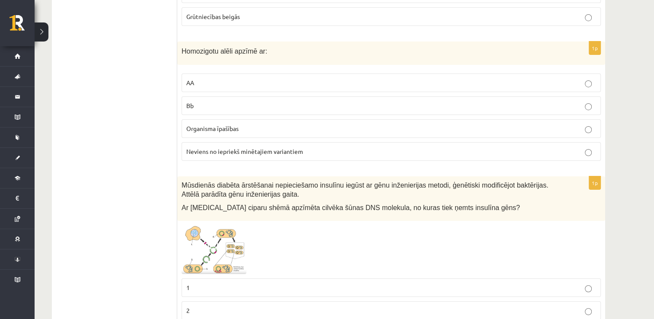
scroll to position [3050, 0]
click at [297, 148] on span "Neviens no iepriekš minētajiem variantiem" at bounding box center [244, 152] width 117 height 8
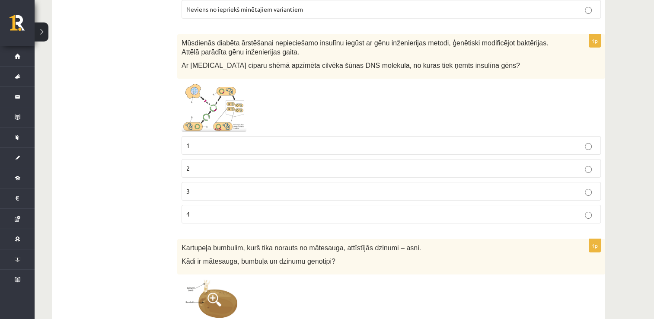
scroll to position [3194, 0]
click at [223, 89] on img at bounding box center [214, 106] width 65 height 48
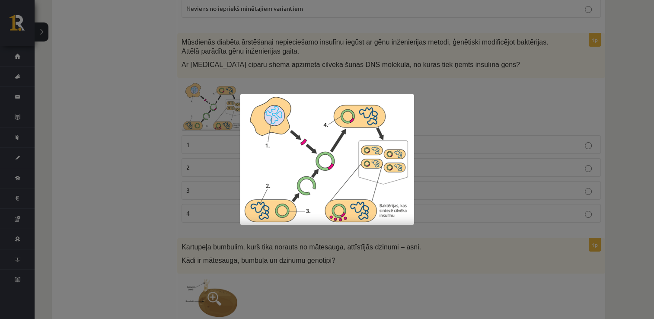
click at [344, 80] on div at bounding box center [327, 159] width 654 height 319
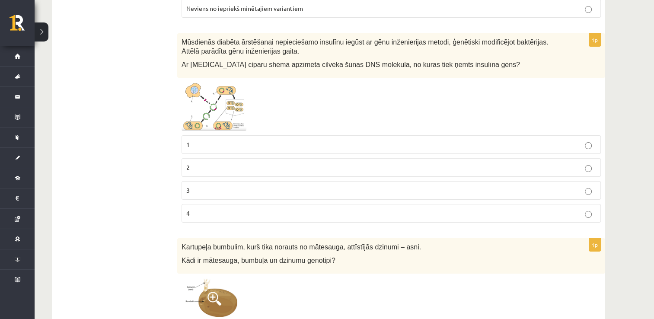
click at [264, 140] on p "1" at bounding box center [391, 144] width 410 height 9
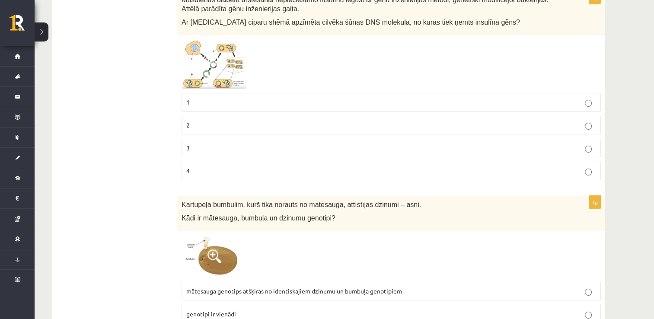
scroll to position [3240, 0]
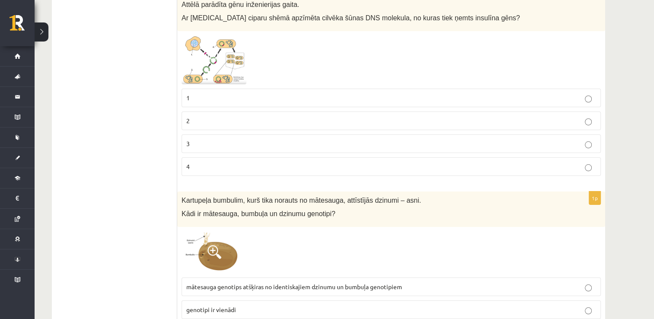
click at [216, 40] on img at bounding box center [214, 59] width 65 height 48
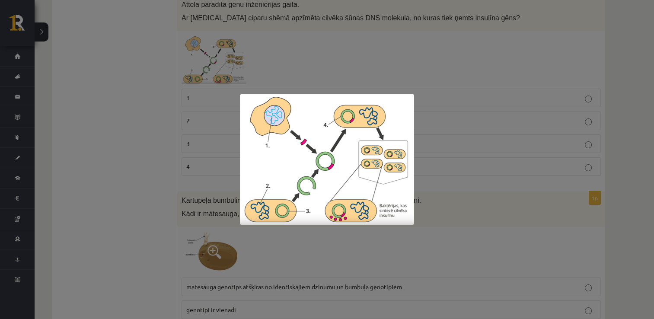
click at [315, 28] on div at bounding box center [327, 159] width 654 height 319
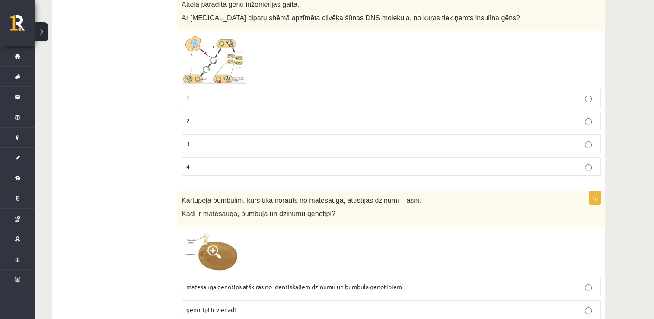
click at [244, 111] on label "2" at bounding box center [391, 120] width 419 height 19
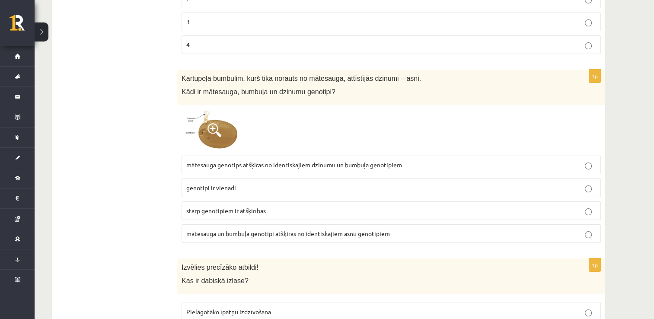
scroll to position [3373, 0]
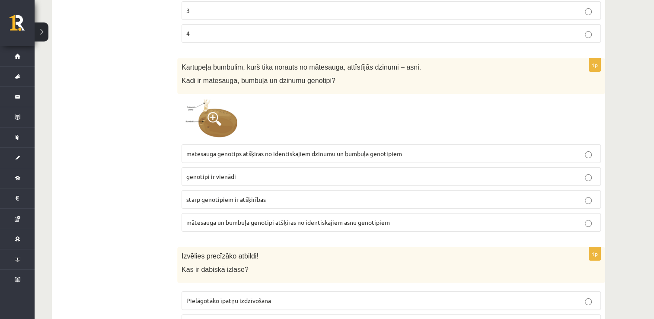
click at [329, 218] on p "mātesauga un bumbuļa genotipi atšķiras no identiskajiem asnu genotipiem" at bounding box center [391, 222] width 410 height 9
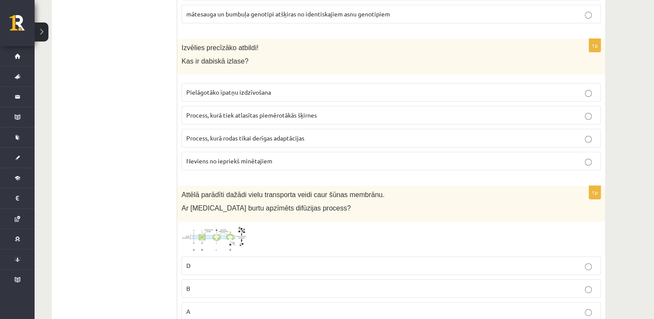
scroll to position [3582, 0]
click at [271, 88] on p "Pielāgotāko īpatņu izdzīvošana" at bounding box center [391, 92] width 410 height 9
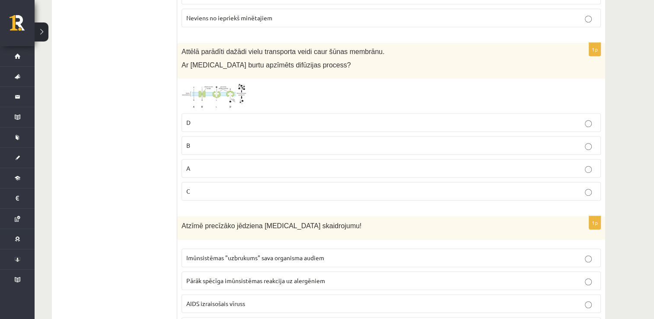
scroll to position [3727, 0]
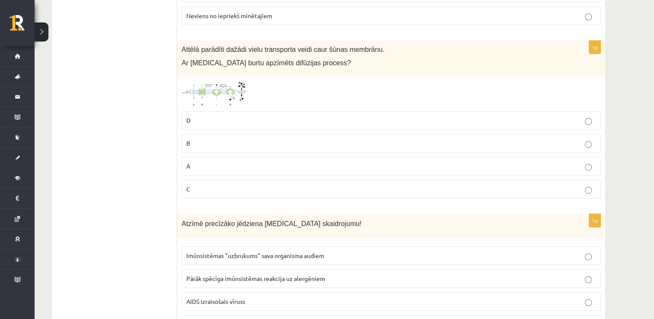
click at [209, 81] on img at bounding box center [214, 94] width 65 height 26
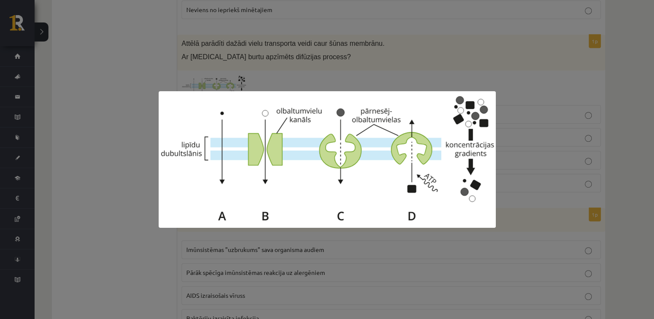
scroll to position [3732, 0]
click at [398, 63] on div at bounding box center [327, 159] width 654 height 319
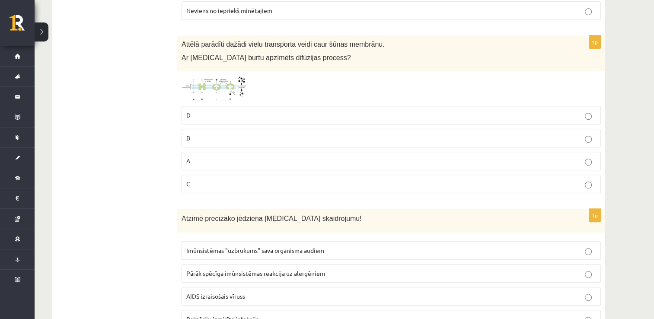
click at [223, 179] on p "C" at bounding box center [391, 183] width 410 height 9
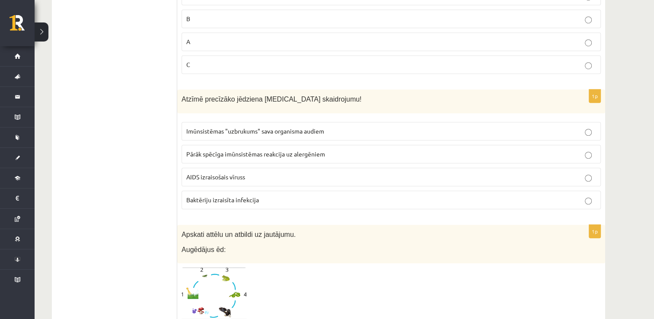
scroll to position [3882, 0]
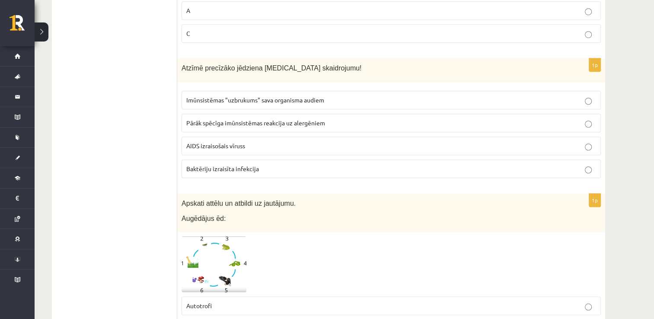
click at [275, 137] on label "AIDS izraisošais vīruss" at bounding box center [391, 146] width 419 height 19
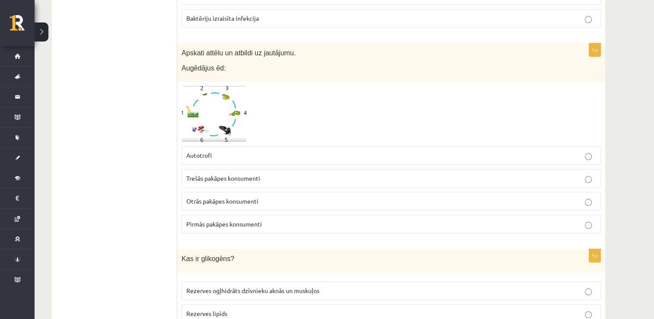
scroll to position [4034, 0]
click at [224, 85] on img at bounding box center [214, 113] width 65 height 56
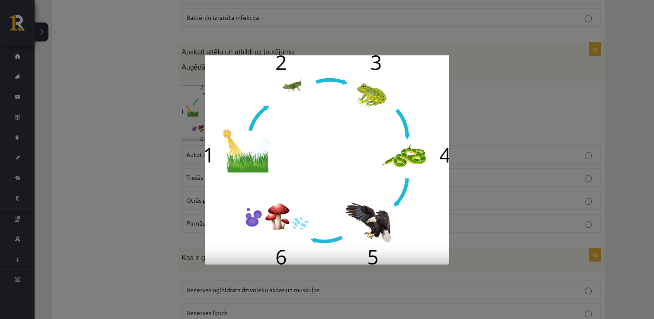
click at [484, 87] on div at bounding box center [327, 159] width 654 height 319
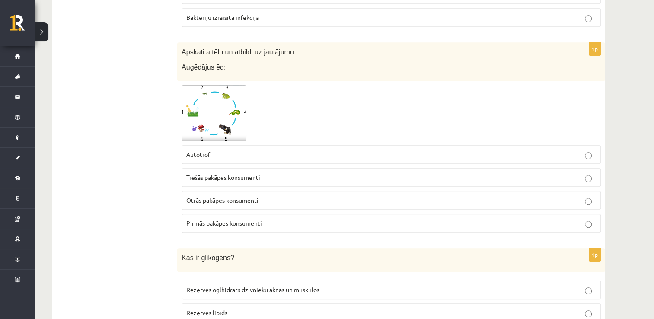
click at [258, 219] on span "Pirmās pakāpes konsumenti" at bounding box center [224, 223] width 76 height 8
click at [268, 196] on p "Otrās pakāpes konsumenti" at bounding box center [391, 200] width 410 height 9
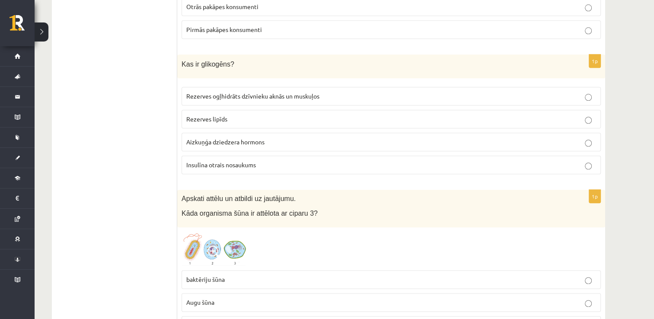
scroll to position [4236, 0]
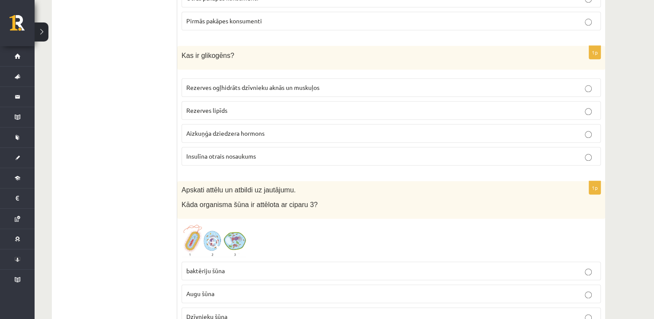
click at [331, 106] on p "Rezerves lipīds" at bounding box center [391, 110] width 410 height 9
click at [305, 129] on p "Aizkuņģa dziedzera hormons" at bounding box center [391, 133] width 410 height 9
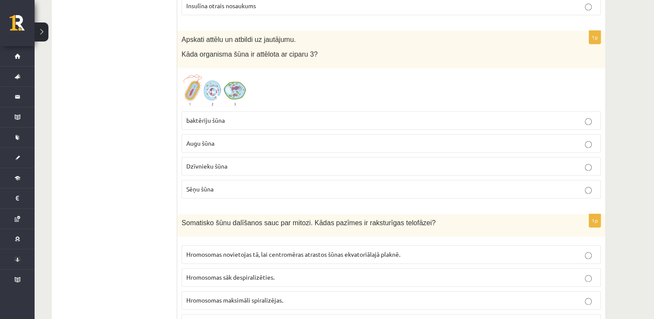
scroll to position [4377, 0]
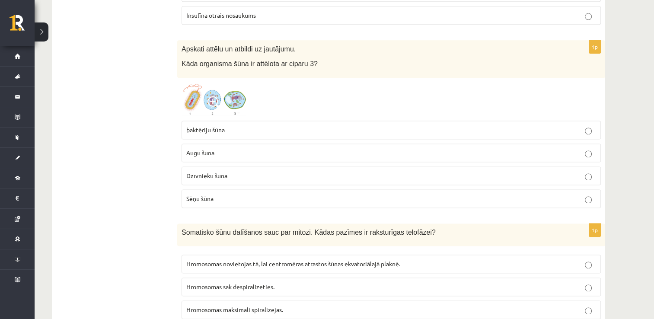
click at [242, 148] on p "Augu šūna" at bounding box center [391, 152] width 410 height 9
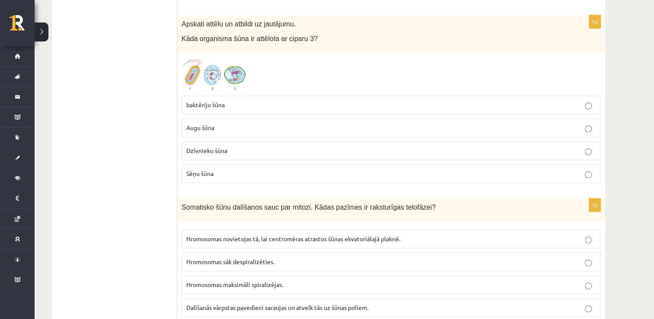
click at [285, 257] on p "Hromosomas sāk despiralizēties." at bounding box center [391, 261] width 410 height 9
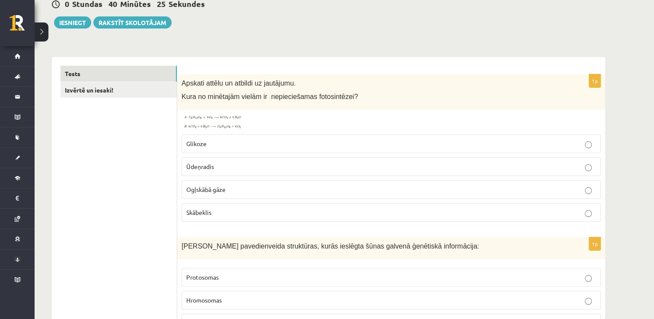
scroll to position [0, 0]
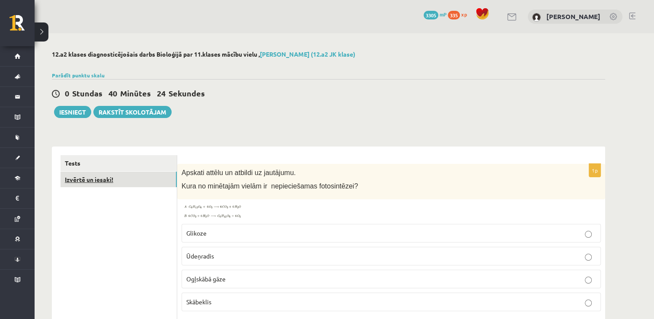
click at [141, 177] on link "Izvērtē un iesaki!" at bounding box center [119, 180] width 116 height 16
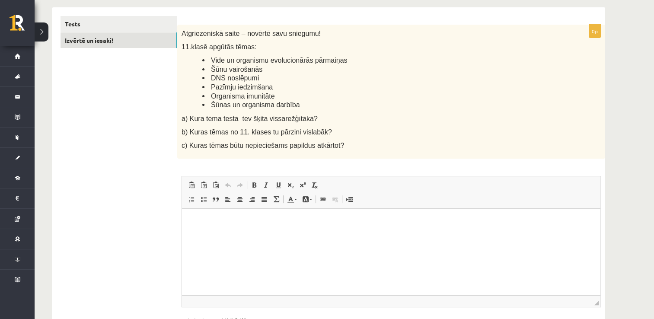
scroll to position [152, 0]
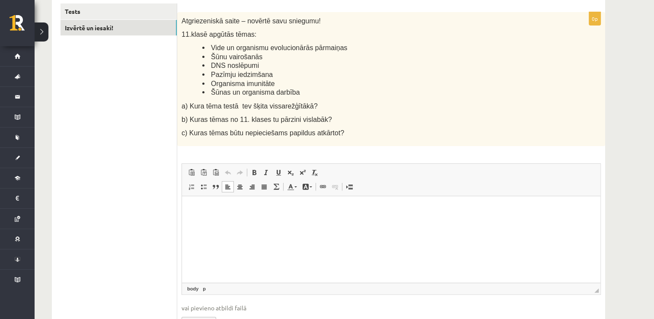
click at [249, 223] on html at bounding box center [391, 209] width 418 height 26
click at [196, 223] on p "**********" at bounding box center [391, 224] width 401 height 9
click at [388, 229] on html "**********" at bounding box center [391, 216] width 418 height 41
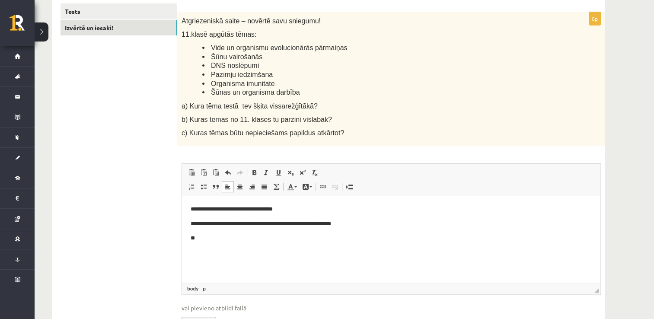
click at [199, 223] on p "**********" at bounding box center [391, 224] width 401 height 9
click at [208, 241] on p "**" at bounding box center [391, 238] width 401 height 9
click at [308, 210] on p "**********" at bounding box center [391, 209] width 401 height 9
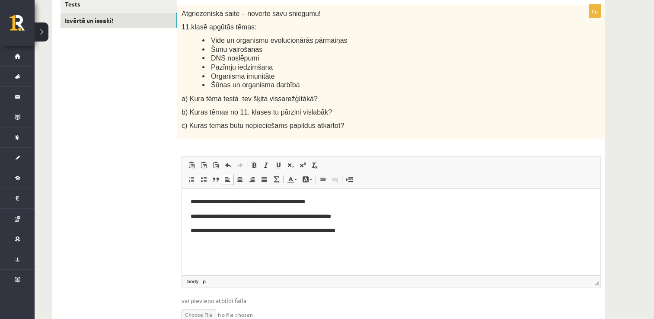
scroll to position [179, 0]
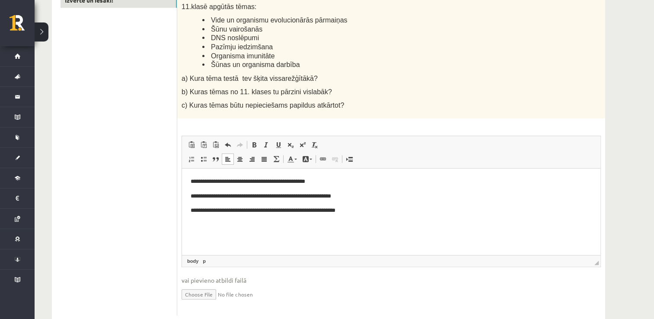
click at [372, 200] on p "**********" at bounding box center [391, 196] width 401 height 9
click at [344, 178] on p "**********" at bounding box center [391, 181] width 401 height 9
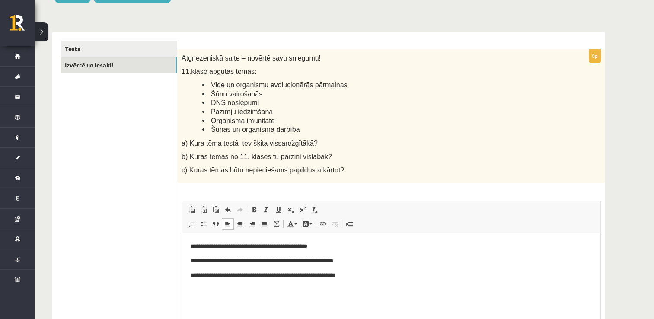
scroll to position [0, 0]
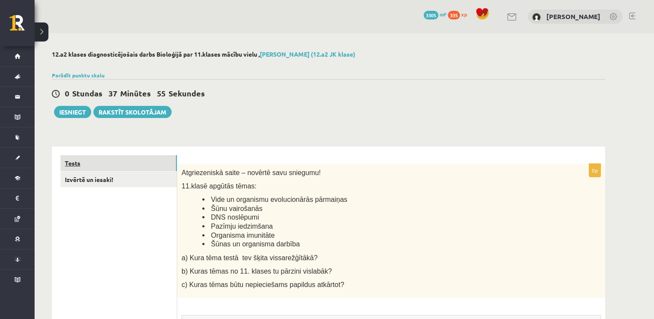
click at [114, 168] on link "Tests" at bounding box center [119, 163] width 116 height 16
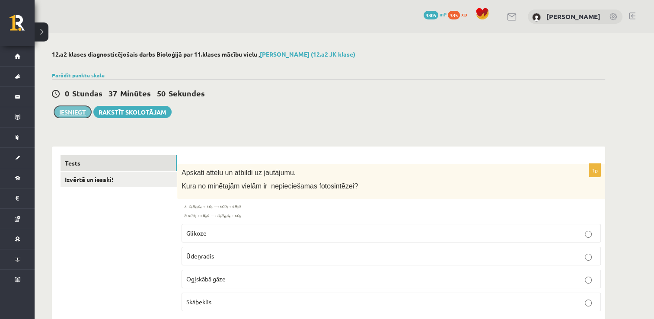
click at [80, 115] on button "Iesniegt" at bounding box center [72, 112] width 37 height 12
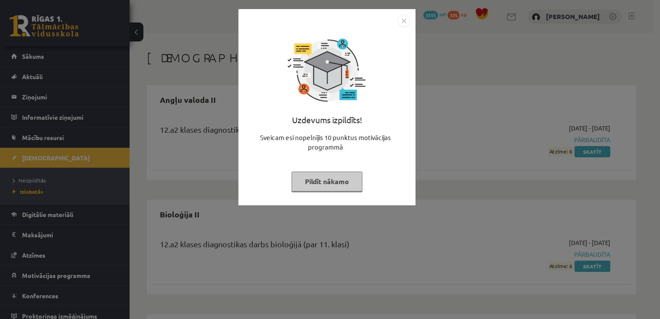
click at [330, 183] on button "Pildīt nākamo" at bounding box center [327, 182] width 71 height 20
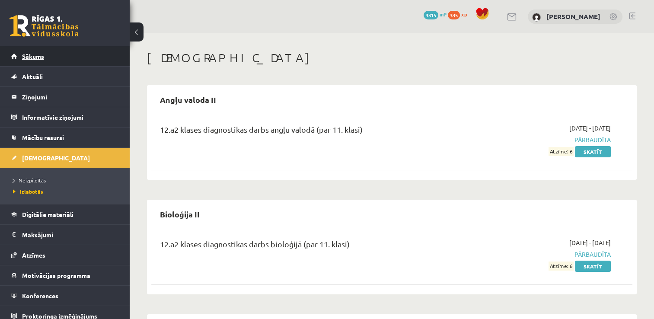
click at [92, 53] on link "Sākums" at bounding box center [65, 56] width 108 height 20
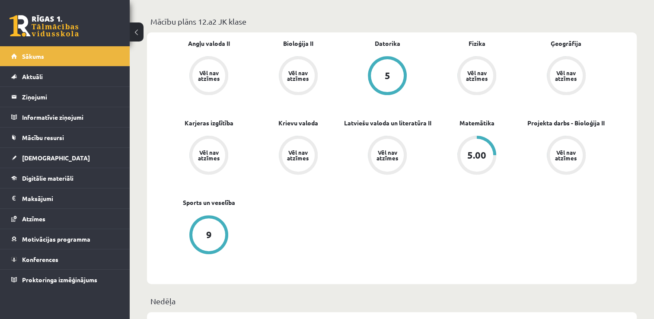
scroll to position [247, 0]
click at [83, 178] on link "Digitālie materiāli" at bounding box center [65, 178] width 108 height 20
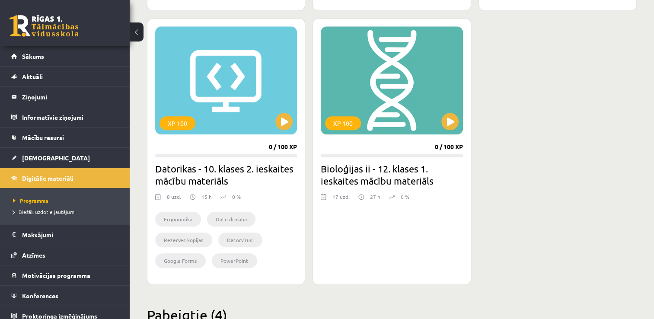
scroll to position [776, 0]
click at [448, 125] on button at bounding box center [449, 121] width 17 height 17
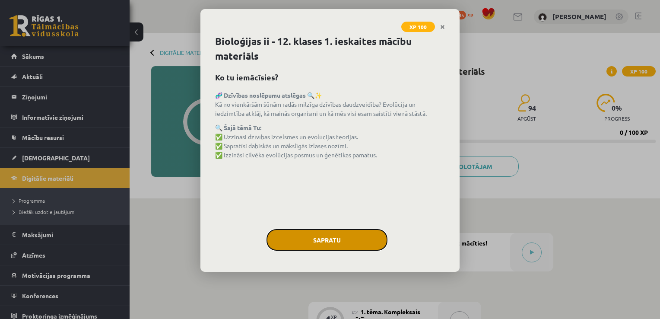
click at [331, 239] on button "Sapratu" at bounding box center [327, 240] width 121 height 22
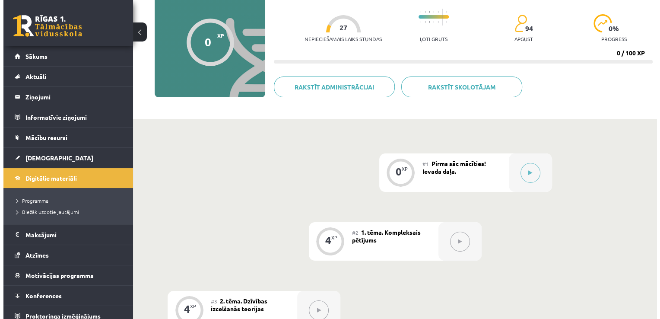
scroll to position [80, 0]
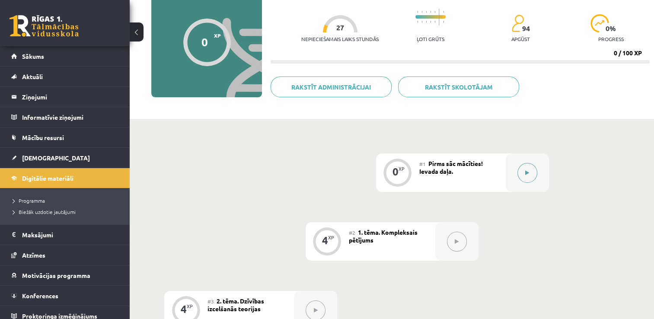
click at [528, 175] on icon at bounding box center [527, 172] width 4 height 5
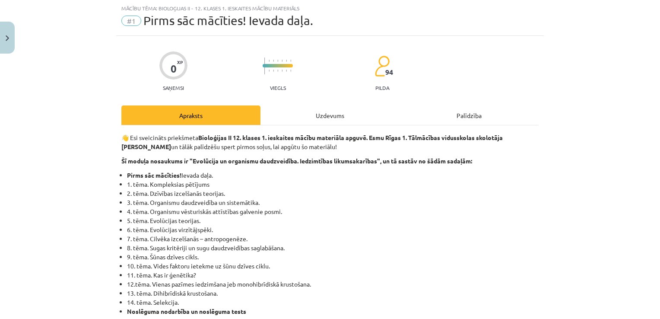
scroll to position [0, 0]
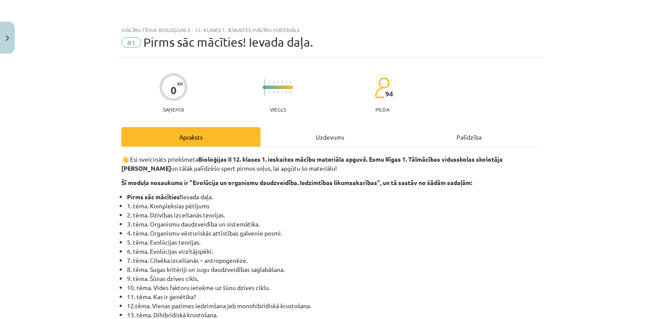
click at [320, 146] on hr at bounding box center [329, 146] width 417 height 0
click at [325, 134] on div "Uzdevums" at bounding box center [330, 136] width 139 height 19
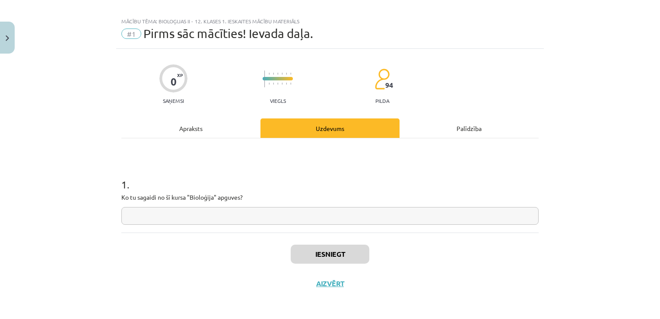
click at [219, 213] on input "text" at bounding box center [329, 216] width 417 height 18
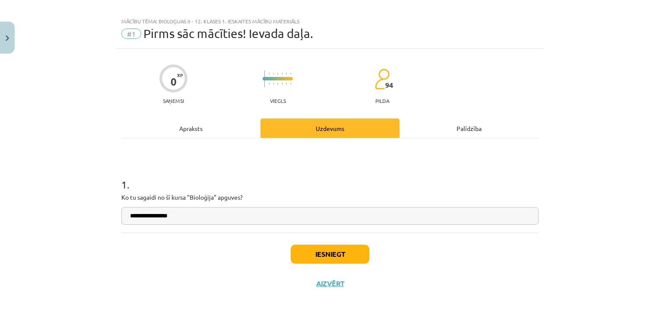
type input "**********"
click at [330, 254] on button "Iesniegt" at bounding box center [330, 254] width 79 height 19
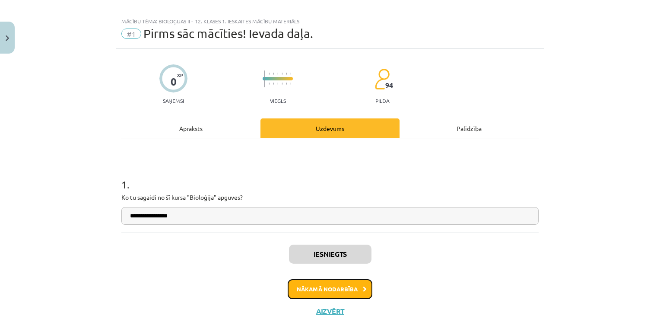
click at [357, 287] on button "Nākamā nodarbība" at bounding box center [330, 289] width 85 height 20
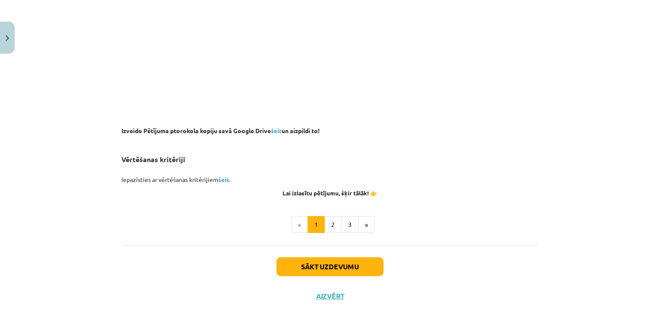
scroll to position [623, 0]
click at [276, 131] on link "šeit" at bounding box center [276, 130] width 11 height 8
click at [222, 180] on link "šeit." at bounding box center [224, 179] width 12 height 8
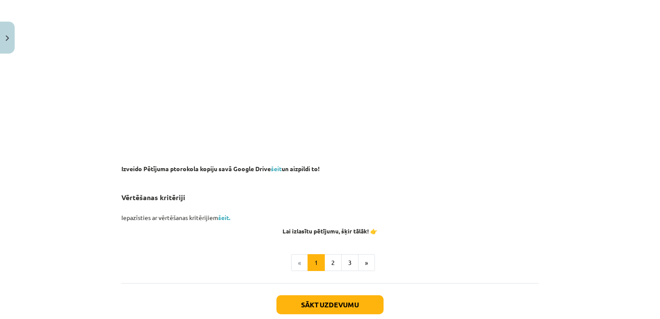
scroll to position [634, 0]
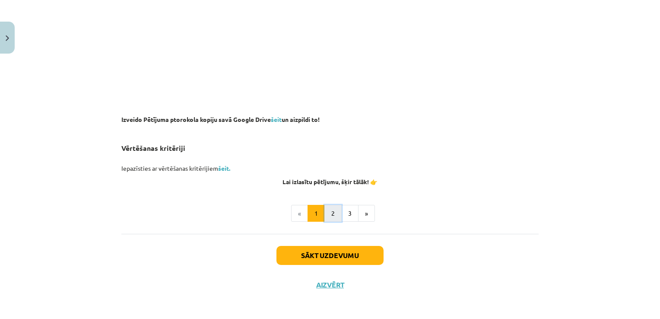
click at [334, 205] on button "2" at bounding box center [333, 213] width 17 height 17
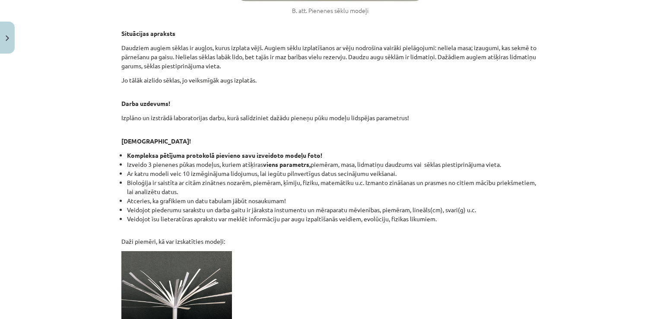
scroll to position [518, 0]
click at [574, 162] on div "Mācību tēma: Bioloģijas ii - 12. klases 1. ieskaites mācību materiāls #2 1. tēm…" at bounding box center [330, 159] width 660 height 319
